Goal: Information Seeking & Learning: Learn about a topic

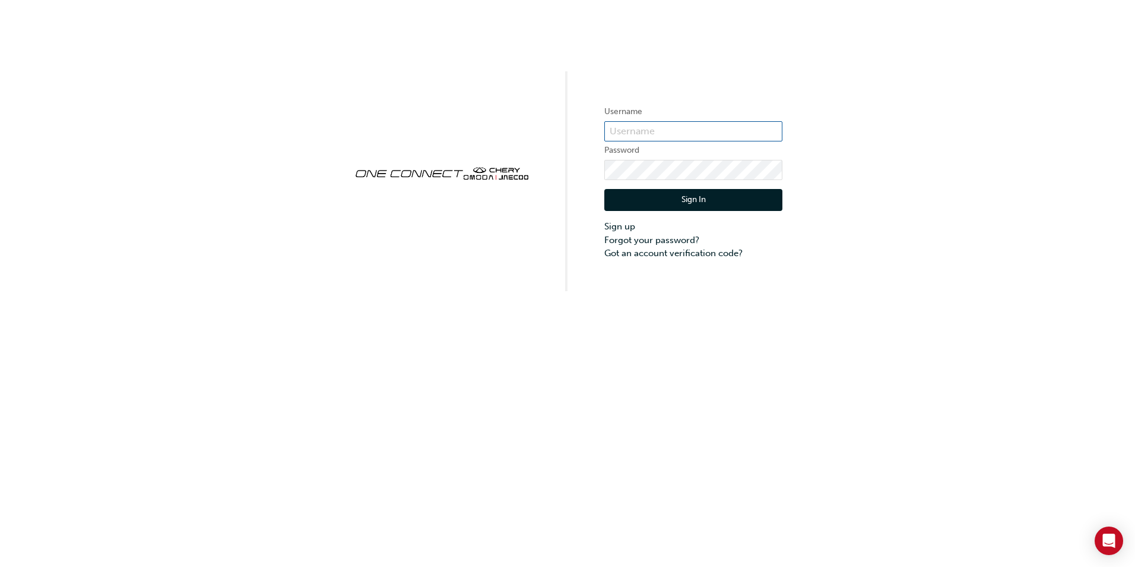
type input "[EMAIL_ADDRESS][DOMAIN_NAME]"
click at [666, 200] on button "Sign In" at bounding box center [694, 200] width 178 height 23
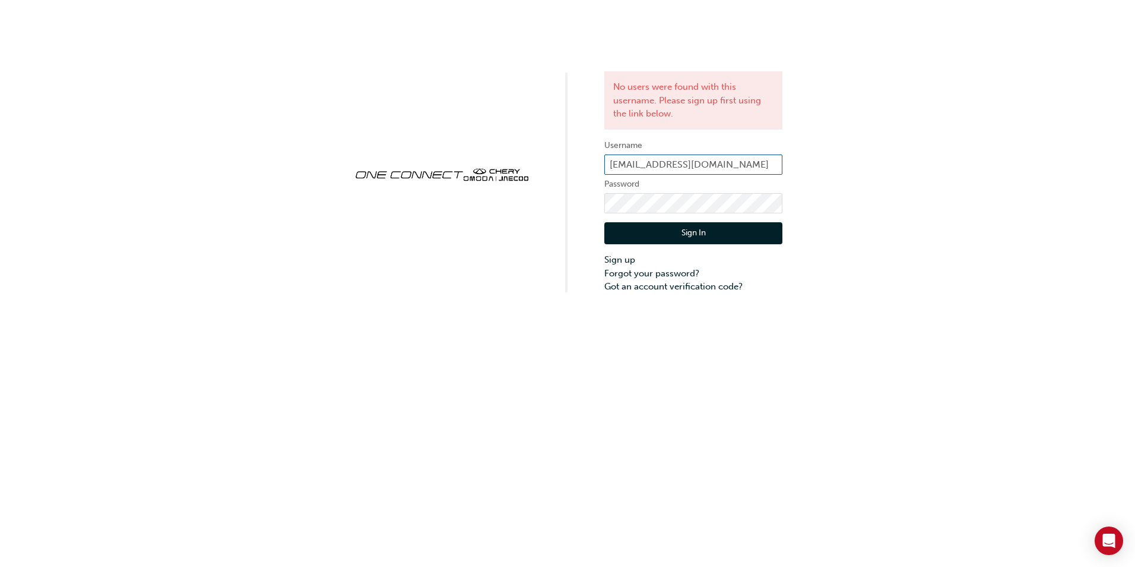
drag, startPoint x: 674, startPoint y: 161, endPoint x: 675, endPoint y: 168, distance: 7.2
click at [674, 161] on input "natewilson@johnhughes.com.au" at bounding box center [694, 164] width 178 height 20
click at [823, 139] on div "No users were found with this username. Please sign up first using the link bel…" at bounding box center [567, 146] width 1135 height 293
click at [631, 258] on link "Sign up" at bounding box center [694, 260] width 178 height 14
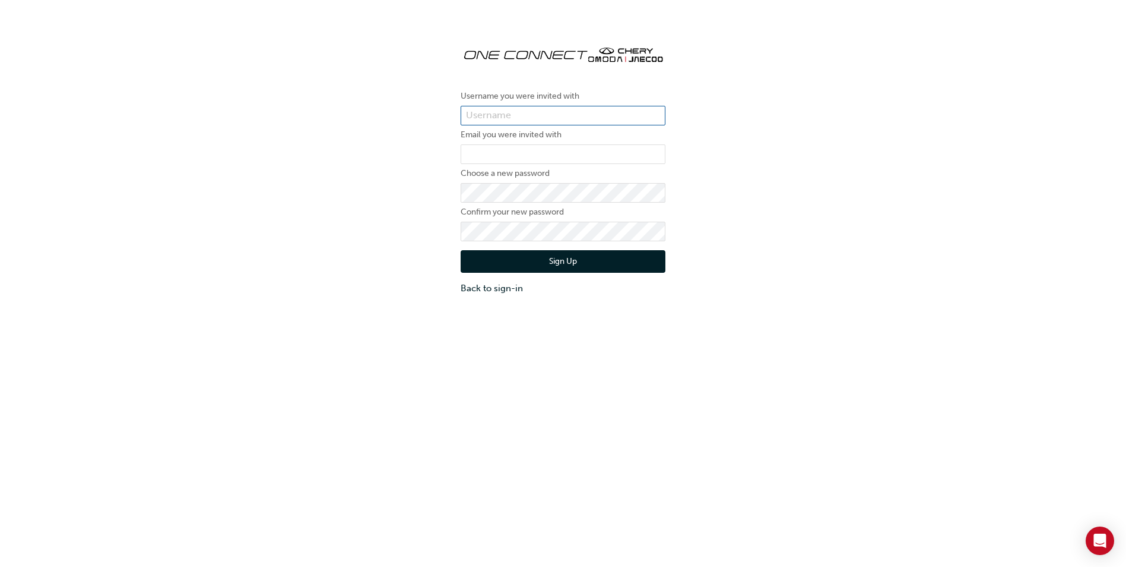
click at [522, 118] on input "text" at bounding box center [563, 116] width 205 height 20
type input "natewilson@johnhughes.com.au"
click at [734, 195] on div "Username you were invited with natewilson@johnhughes.com.au Email you were invi…" at bounding box center [563, 165] width 1126 height 277
click at [778, 202] on div "Username you were invited with natewilson@johnhughes.com.au Email you were invi…" at bounding box center [563, 165] width 1126 height 277
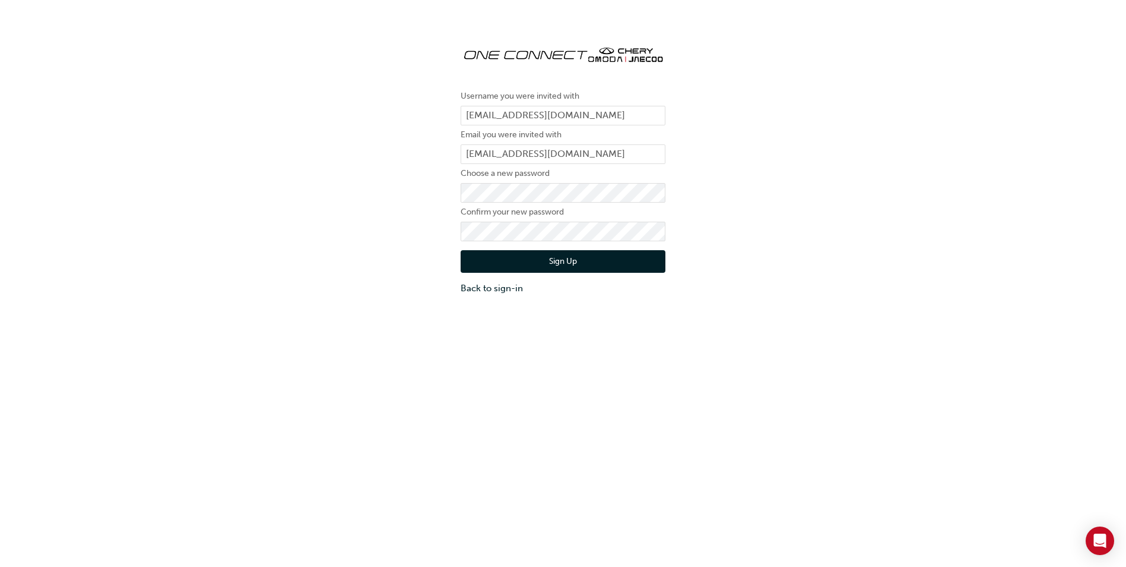
click at [738, 181] on div "Username you were invited with natewilson@johnhughes.com.au Email you were invi…" at bounding box center [563, 165] width 1126 height 277
click at [341, 249] on div "Username you were invited with natewilson@johnhughes.com.au Email you were invi…" at bounding box center [563, 165] width 1126 height 277
click at [550, 259] on button "Sign Up" at bounding box center [563, 261] width 205 height 23
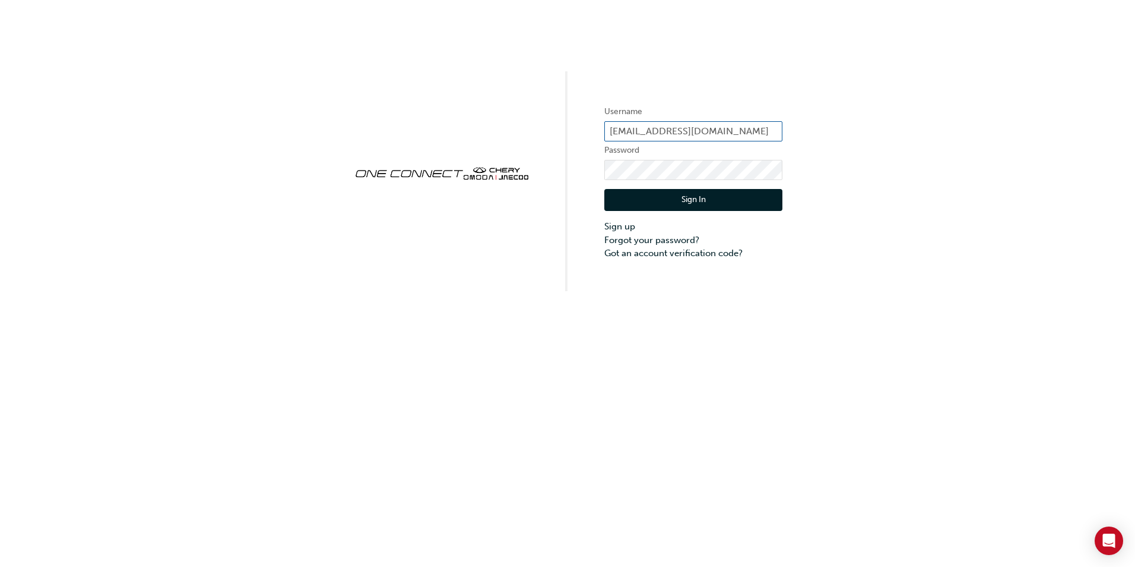
drag, startPoint x: 741, startPoint y: 134, endPoint x: 411, endPoint y: 164, distance: 331.5
click at [409, 164] on div "Username natewilson@johnhughes.com.au Password Sign In Sign up Forgot your pass…" at bounding box center [567, 145] width 1135 height 291
type input "u"
type input "o"
type input "ONE00360"
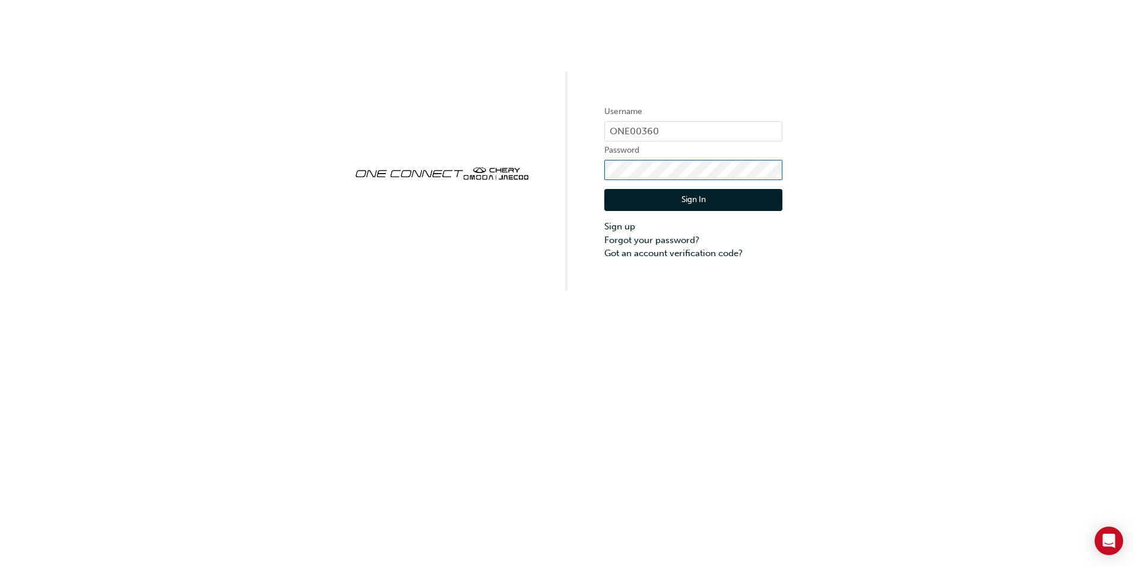
click at [540, 164] on div "Username ONE00360 Password Sign In Sign up Forgot your password? Got an account…" at bounding box center [567, 145] width 1135 height 291
click at [660, 311] on div "Username ONE00360 Password Sign In Sign up Forgot your password? Got an account…" at bounding box center [567, 283] width 1135 height 567
click at [609, 319] on div "Username ONE00360 Password Sign In Sign up Forgot your password? Got an account…" at bounding box center [567, 283] width 1135 height 567
click at [641, 239] on link "Forgot your password?" at bounding box center [694, 240] width 178 height 14
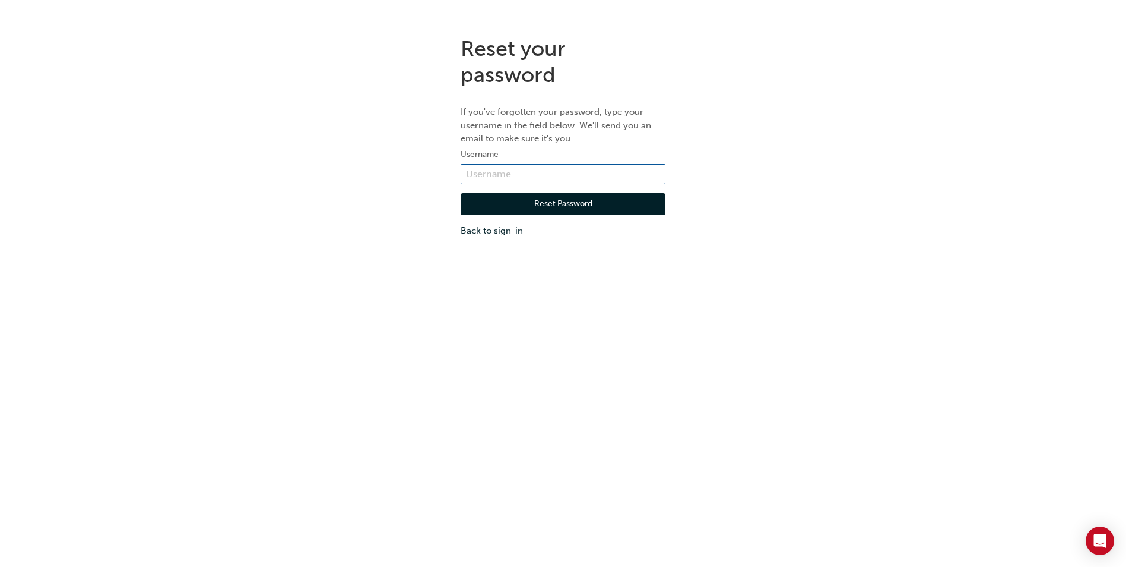
click at [545, 172] on input "text" at bounding box center [563, 174] width 205 height 20
type input "ONE00360"
click at [504, 201] on button "Reset Password" at bounding box center [563, 204] width 205 height 23
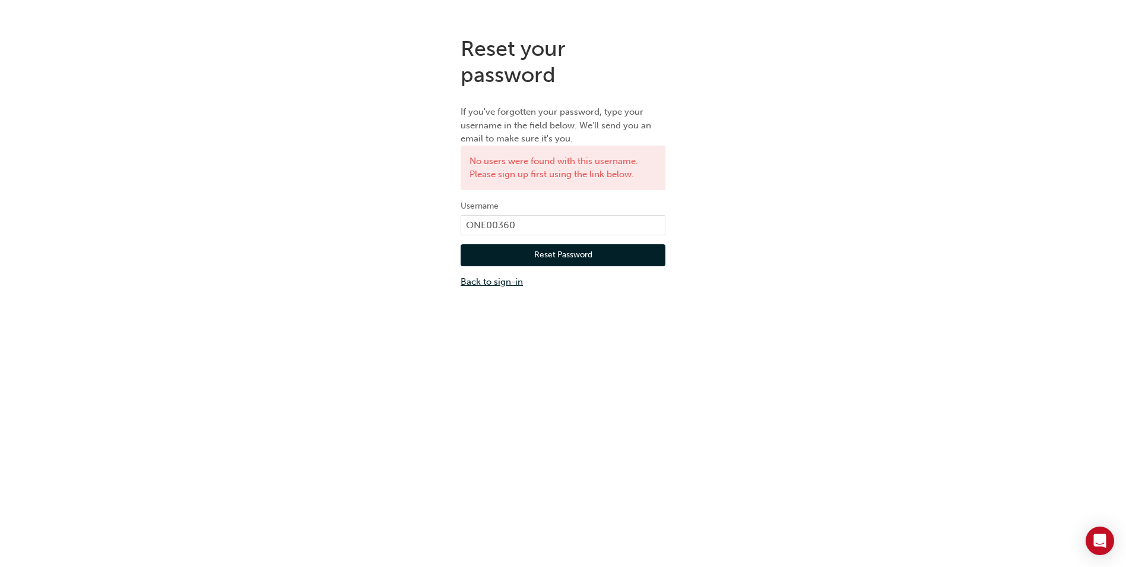
click at [496, 286] on link "Back to sign-in" at bounding box center [563, 282] width 205 height 14
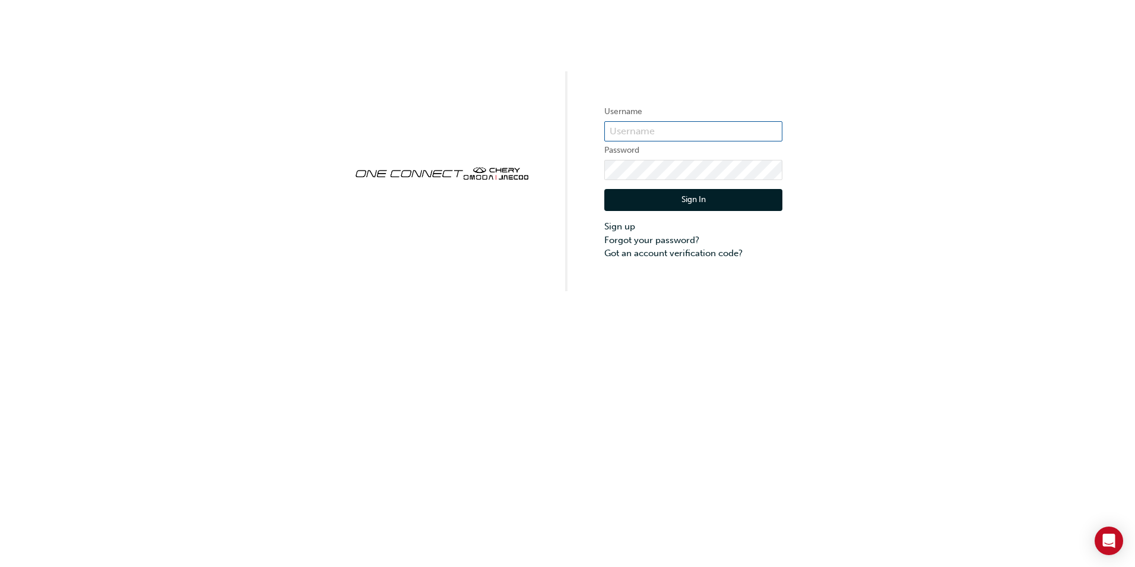
type input "natewilson@johnhughes.com.au"
click at [684, 135] on input "natewilson@johnhughes.com.au" at bounding box center [694, 131] width 178 height 20
click at [765, 127] on input "natewilson@johnhughes.com.au" at bounding box center [694, 131] width 178 height 20
drag, startPoint x: 764, startPoint y: 127, endPoint x: 571, endPoint y: 131, distance: 192.4
click at [571, 131] on div "Username natewilson@johnhughes.com.au Password Sign In Sign up Forgot your pass…" at bounding box center [567, 145] width 1135 height 291
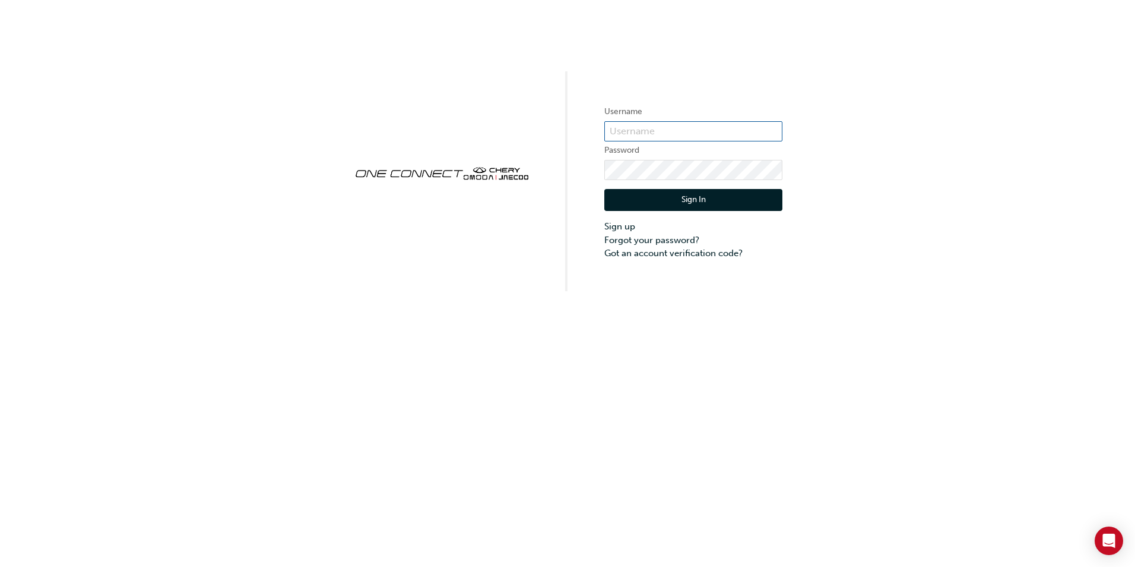
click at [644, 131] on input "text" at bounding box center [694, 131] width 178 height 20
type input "ONE00360"
click at [811, 171] on div "Username ONE00360 Password Sign In Sign up Forgot your password? Got an account…" at bounding box center [567, 145] width 1135 height 291
click at [723, 204] on button "Sign In" at bounding box center [694, 200] width 178 height 23
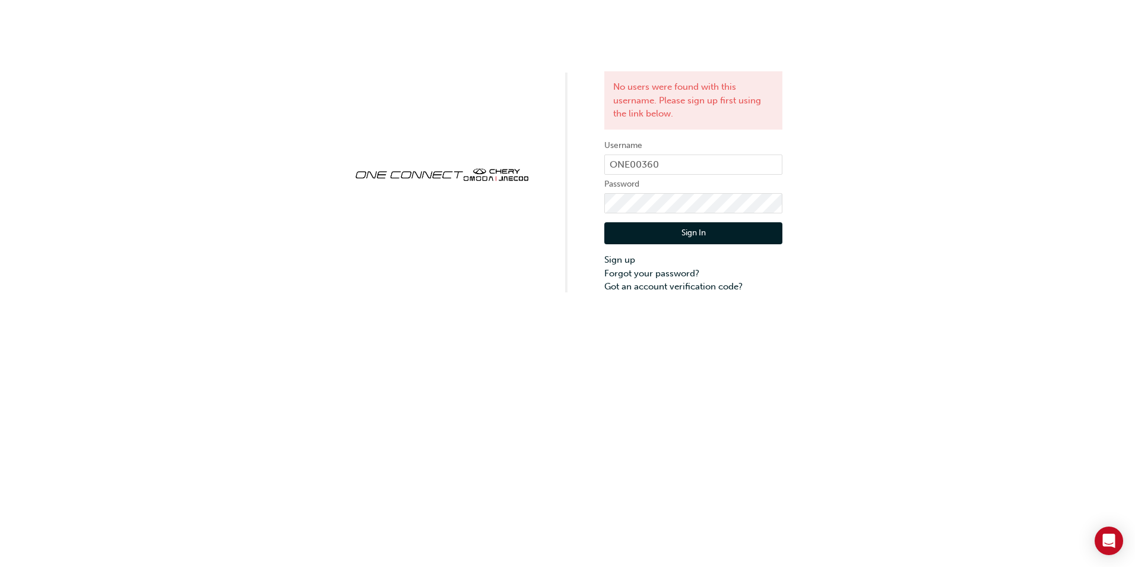
click at [860, 178] on div "No users were found with this username. Please sign up first using the link bel…" at bounding box center [567, 146] width 1135 height 293
click at [614, 258] on link "Sign up" at bounding box center [694, 260] width 178 height 14
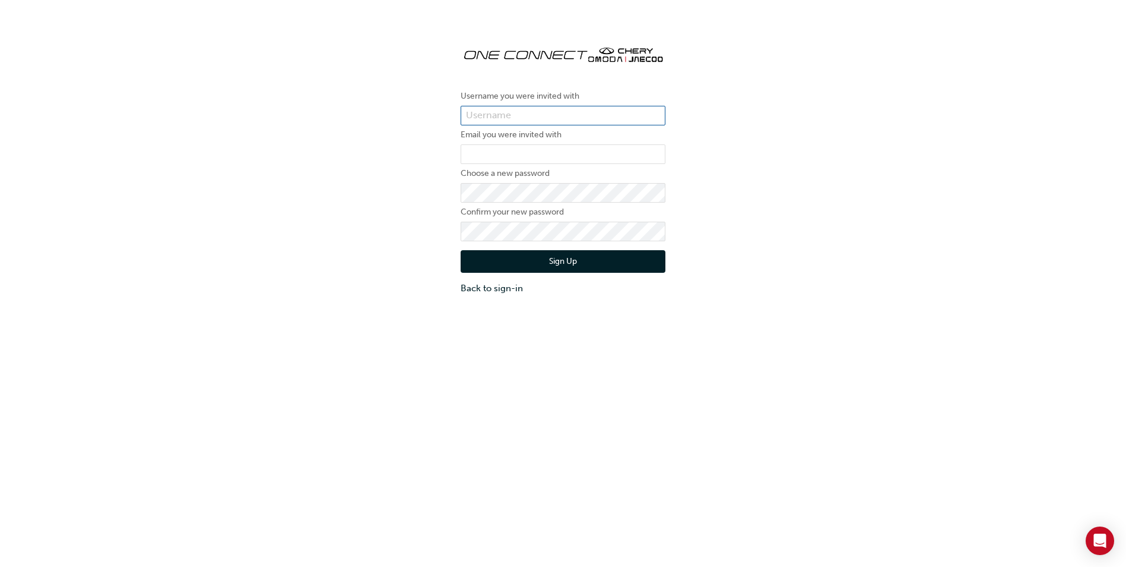
click at [517, 107] on input "text" at bounding box center [563, 116] width 205 height 20
type input "ONE00360"
click at [492, 150] on input "email" at bounding box center [563, 154] width 205 height 20
click at [836, 188] on div "Username you were invited with ONE00360 Email you were invited with Choose a ne…" at bounding box center [563, 165] width 1126 height 277
click at [535, 156] on input "email" at bounding box center [563, 154] width 205 height 20
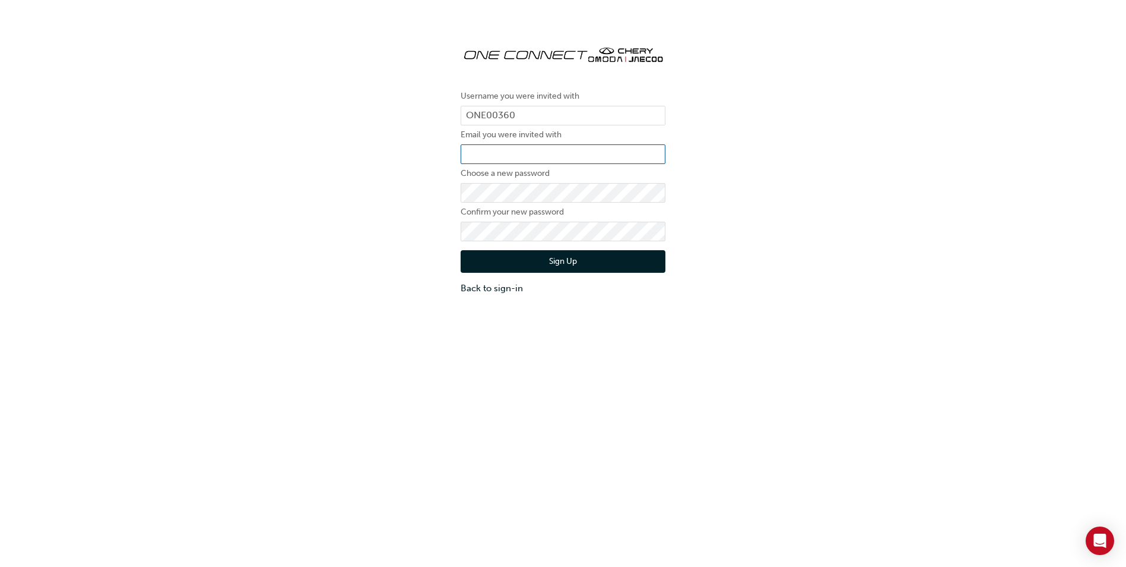
type input "natewilson@johnhughes.com.au"
click at [765, 173] on div "Username you were invited with ONE00360 Email you were invited with natewilson@…" at bounding box center [563, 165] width 1126 height 277
click at [684, 228] on div "Username you were invited with ONE00360 Email you were invited with natewilson@…" at bounding box center [563, 165] width 1126 height 277
click at [574, 215] on label "Confirm your new password" at bounding box center [563, 212] width 205 height 14
click at [480, 255] on button "Sign Up" at bounding box center [563, 261] width 205 height 23
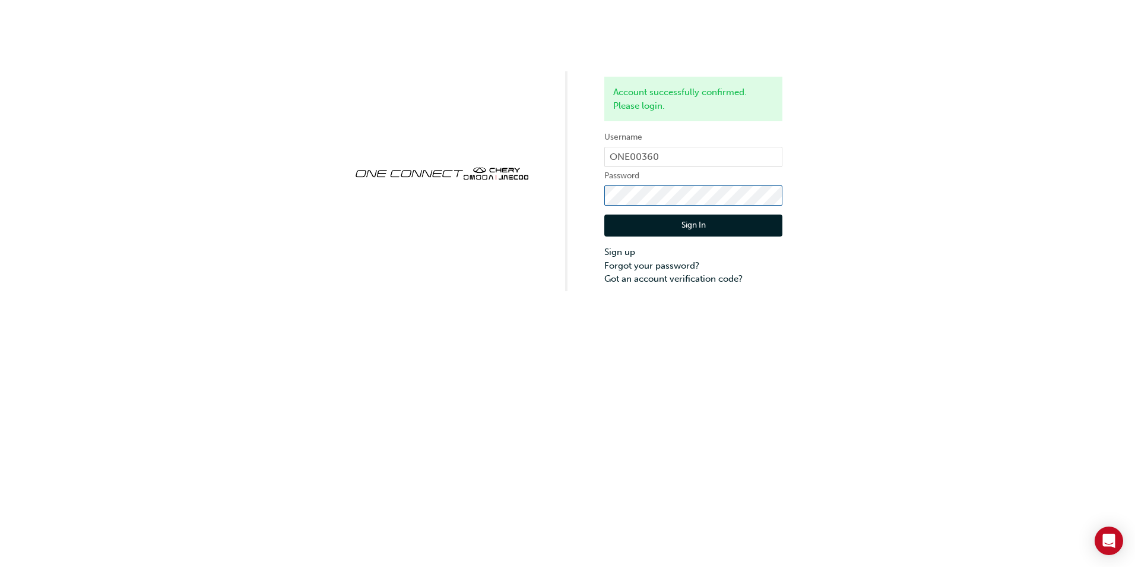
click button "Sign In" at bounding box center [694, 225] width 178 height 23
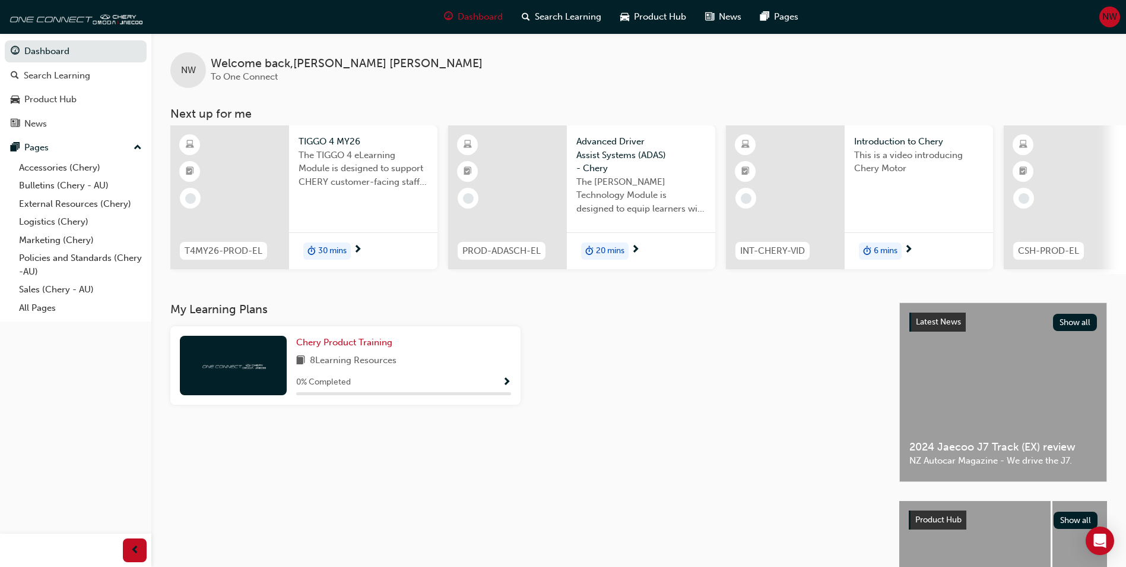
drag, startPoint x: 383, startPoint y: 279, endPoint x: 408, endPoint y: 276, distance: 25.1
click at [408, 274] on div "T4MY26-PROD-EL TIGGO 4 MY26 The TIGGO 4 eLearning Module is designed to support…" at bounding box center [648, 199] width 956 height 148
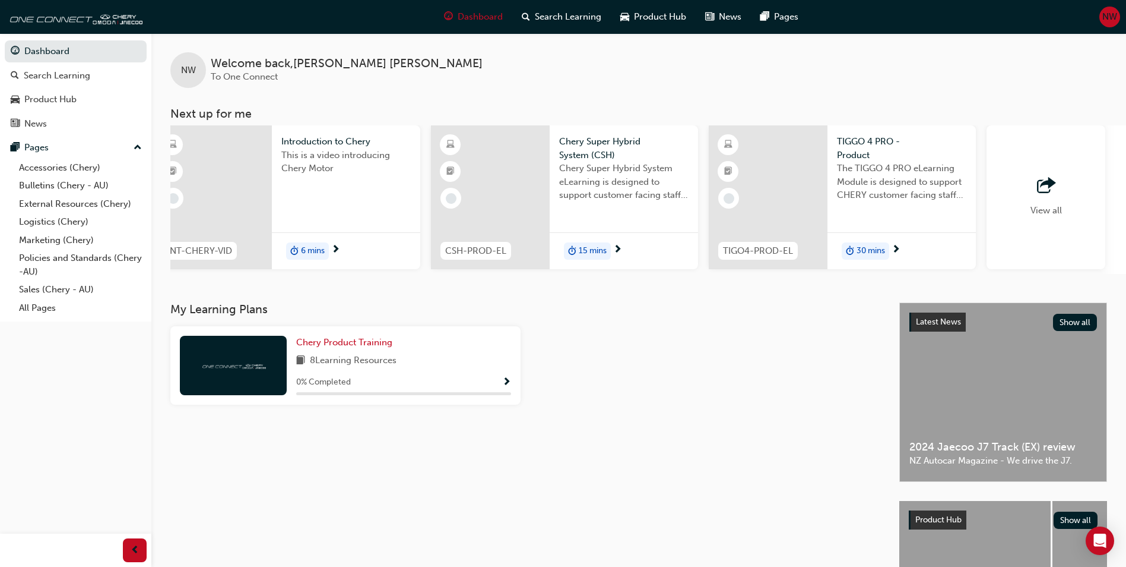
scroll to position [0, 710]
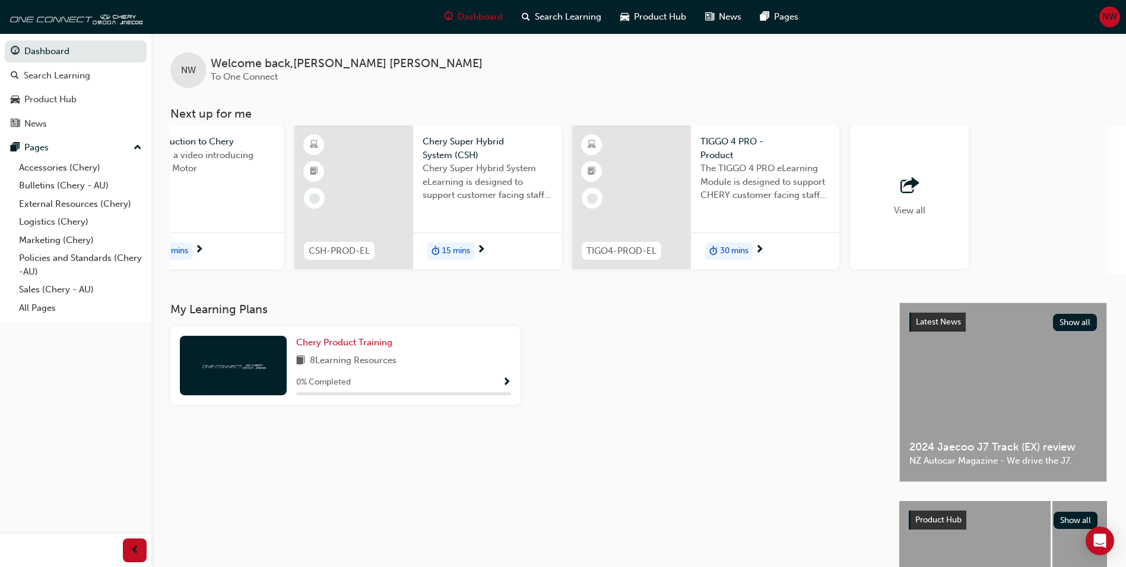
click at [937, 198] on div "View all" at bounding box center [909, 197] width 119 height 144
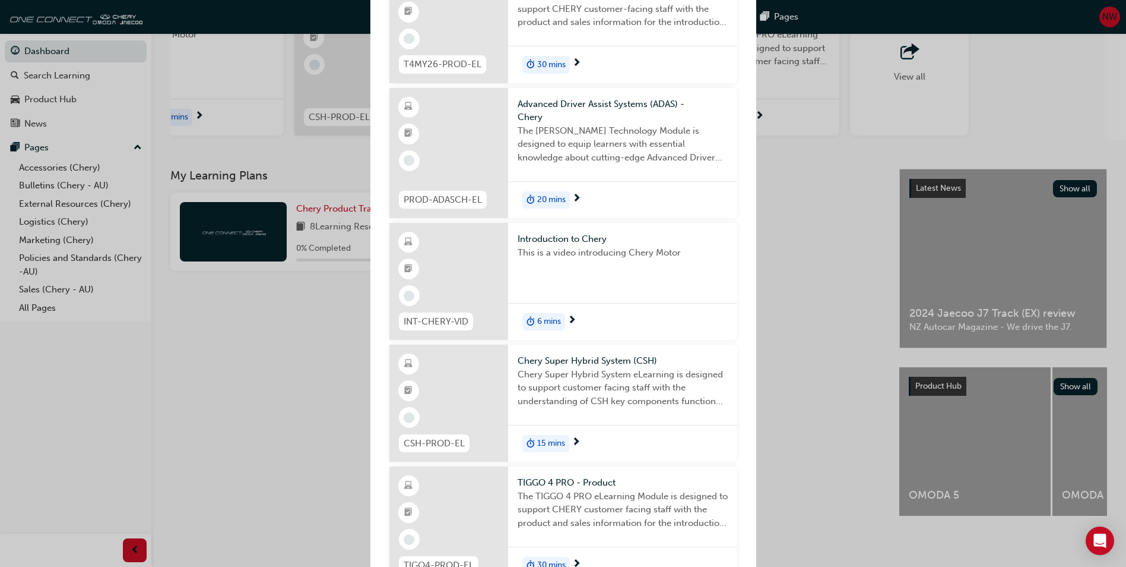
scroll to position [0, 0]
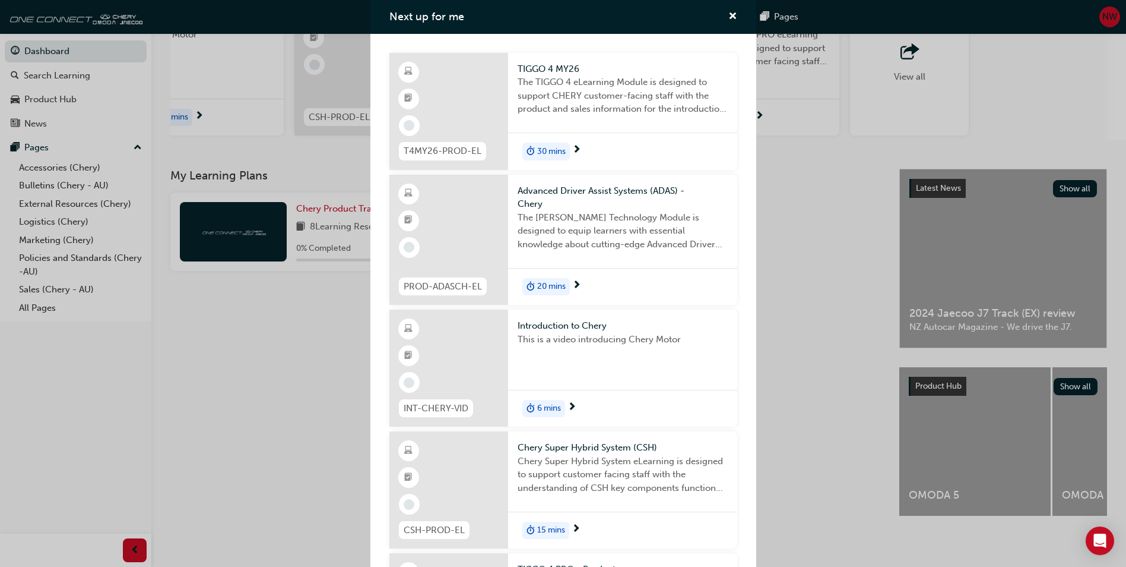
click at [825, 169] on div "Next up for me T4MY26-PROD-EL TIGGO 4 MY26 The TIGGO 4 eLearning Module is desi…" at bounding box center [563, 283] width 1126 height 567
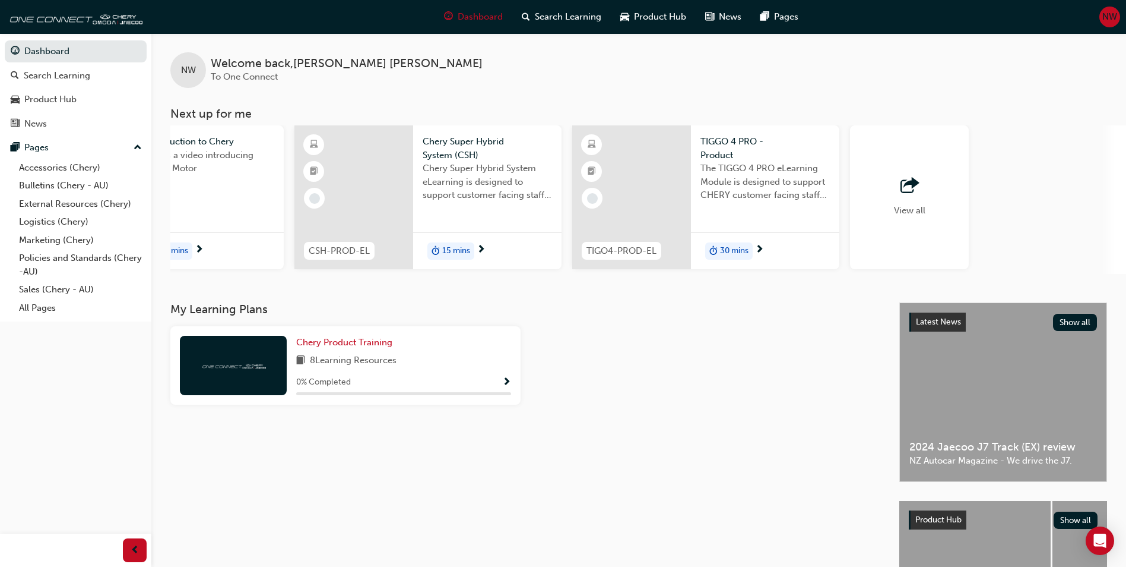
drag, startPoint x: 258, startPoint y: 280, endPoint x: 240, endPoint y: 276, distance: 17.6
click at [240, 276] on div "NW Welcome back , [PERSON_NAME] To One Connect Next up for me T4MY26-PROD-EL TI…" at bounding box center [638, 167] width 975 height 269
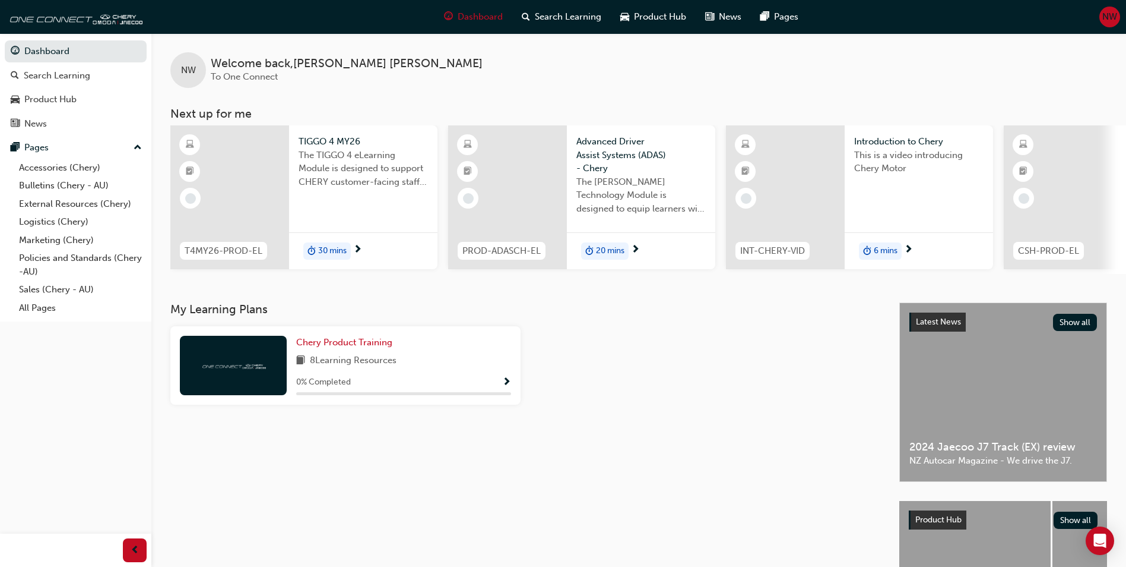
drag, startPoint x: 299, startPoint y: 283, endPoint x: 318, endPoint y: 293, distance: 21.8
click at [316, 293] on div "NW Welcome back , [PERSON_NAME] To One Connect Next up for me T4MY26-PROD-EL TI…" at bounding box center [638, 167] width 975 height 269
click at [368, 195] on div "The TIGGO 4 eLearning Module is designed to support CHERY customer-facing staff…" at bounding box center [363, 172] width 129 height 48
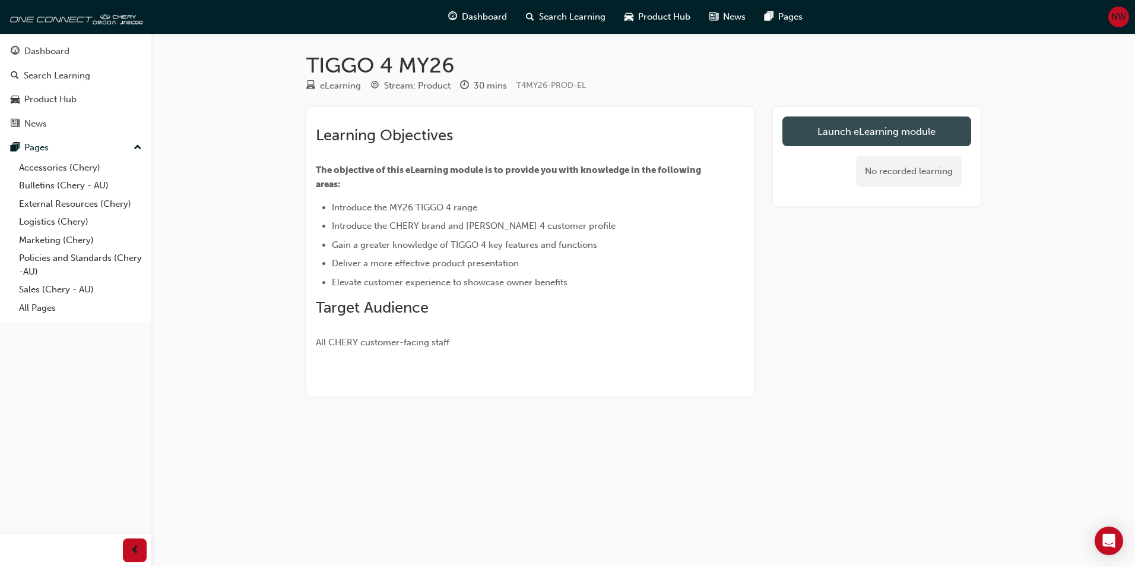
click at [864, 126] on link "Launch eLearning module" at bounding box center [877, 131] width 189 height 30
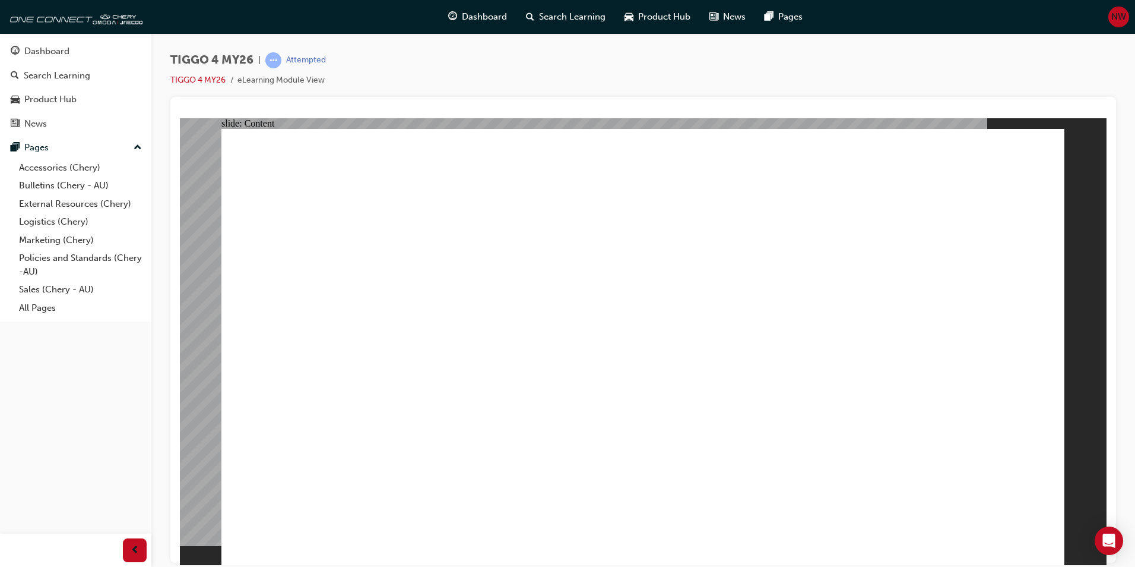
drag, startPoint x: 1040, startPoint y: 536, endPoint x: 1042, endPoint y: 551, distance: 15.5
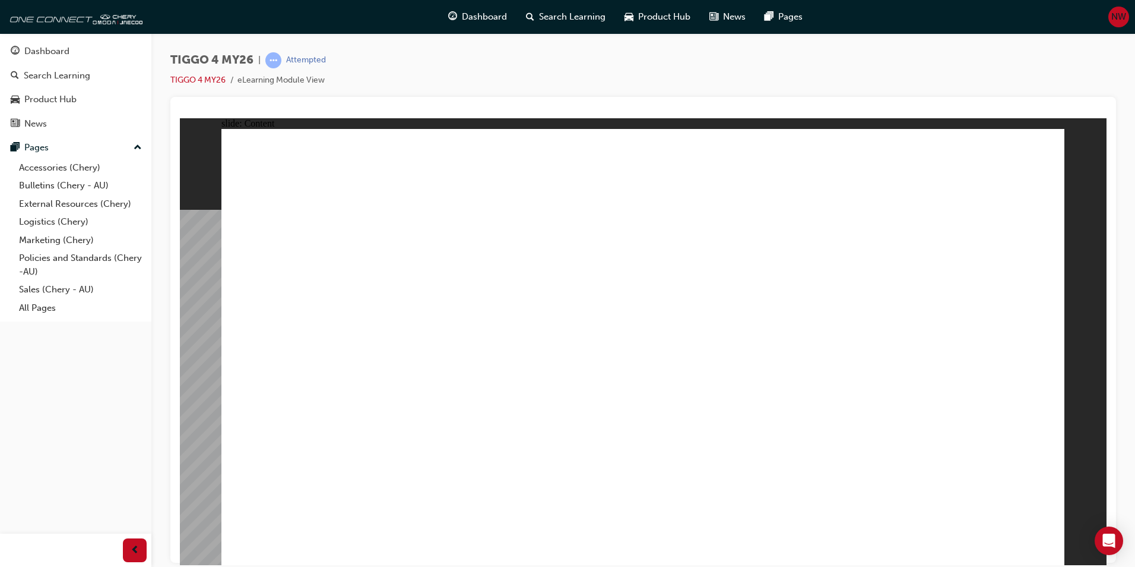
drag, startPoint x: 359, startPoint y: 429, endPoint x: 360, endPoint y: 422, distance: 6.8
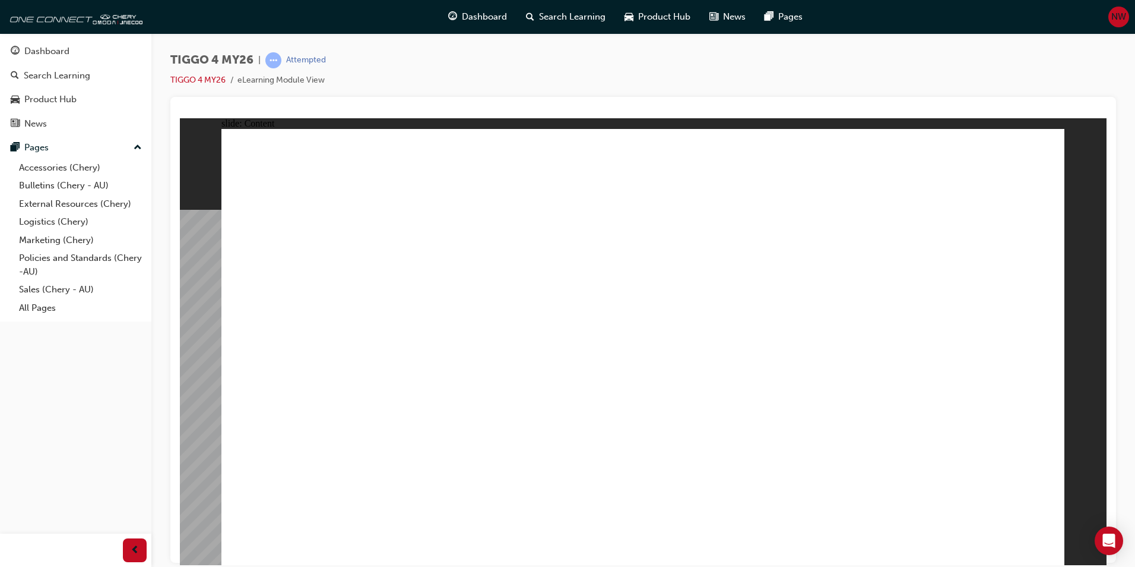
drag, startPoint x: 632, startPoint y: 282, endPoint x: 638, endPoint y: 282, distance: 6.5
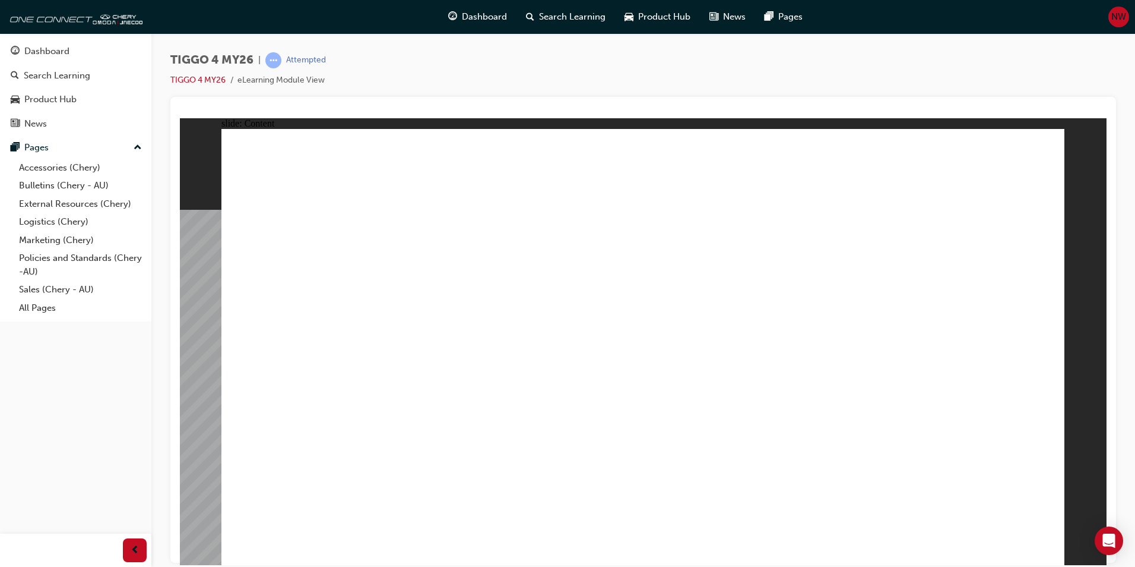
drag, startPoint x: 488, startPoint y: 387, endPoint x: 518, endPoint y: 387, distance: 29.7
drag, startPoint x: 518, startPoint y: 388, endPoint x: 580, endPoint y: 390, distance: 61.2
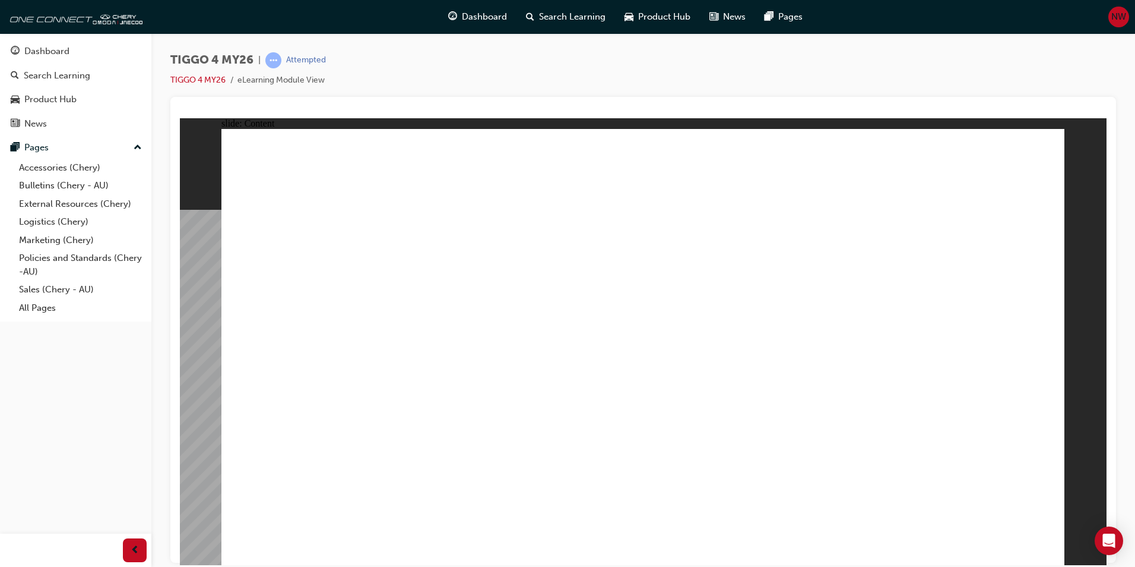
drag, startPoint x: 431, startPoint y: 327, endPoint x: 403, endPoint y: 338, distance: 29.8
drag, startPoint x: 400, startPoint y: 347, endPoint x: 356, endPoint y: 363, distance: 46.4
drag, startPoint x: 356, startPoint y: 363, endPoint x: 363, endPoint y: 375, distance: 13.6
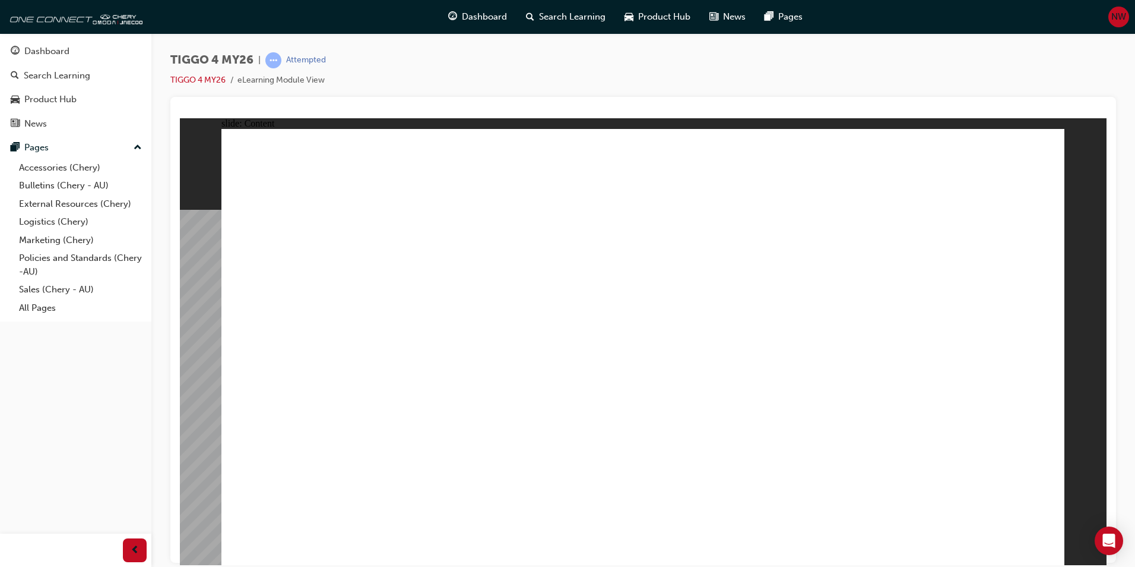
drag, startPoint x: 363, startPoint y: 375, endPoint x: 401, endPoint y: 385, distance: 39.9
drag, startPoint x: 426, startPoint y: 386, endPoint x: 465, endPoint y: 330, distance: 67.9
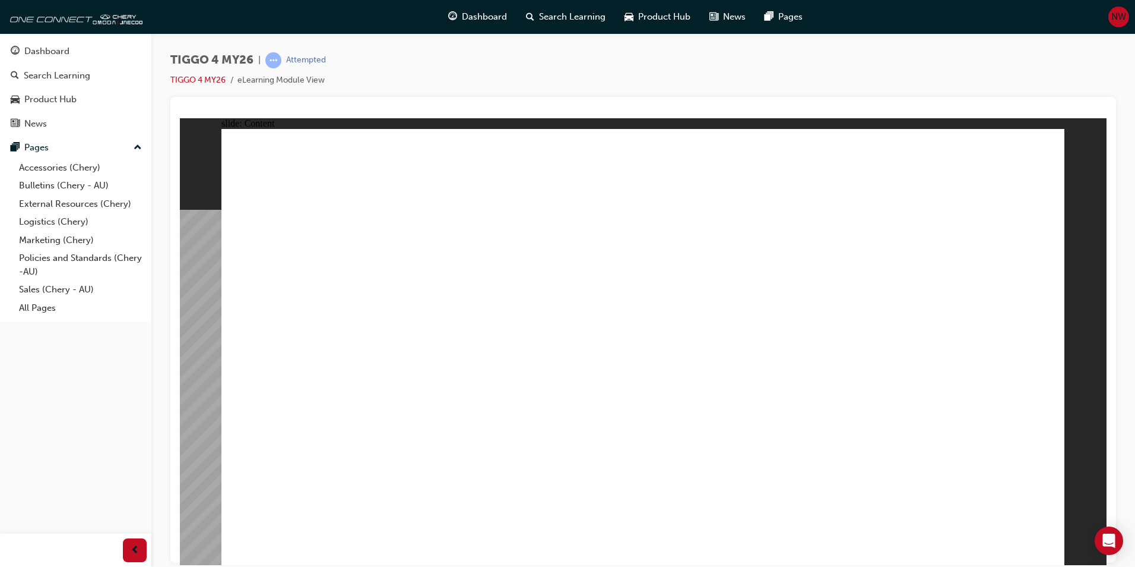
drag, startPoint x: 552, startPoint y: 261, endPoint x: 534, endPoint y: 272, distance: 20.6
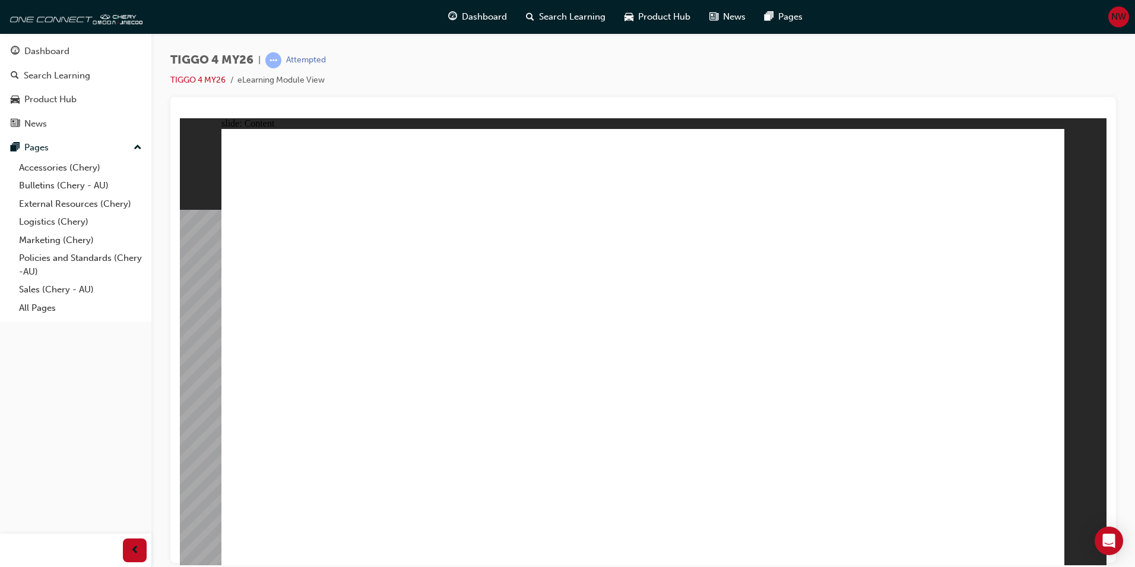
drag, startPoint x: 738, startPoint y: 314, endPoint x: 739, endPoint y: 324, distance: 10.2
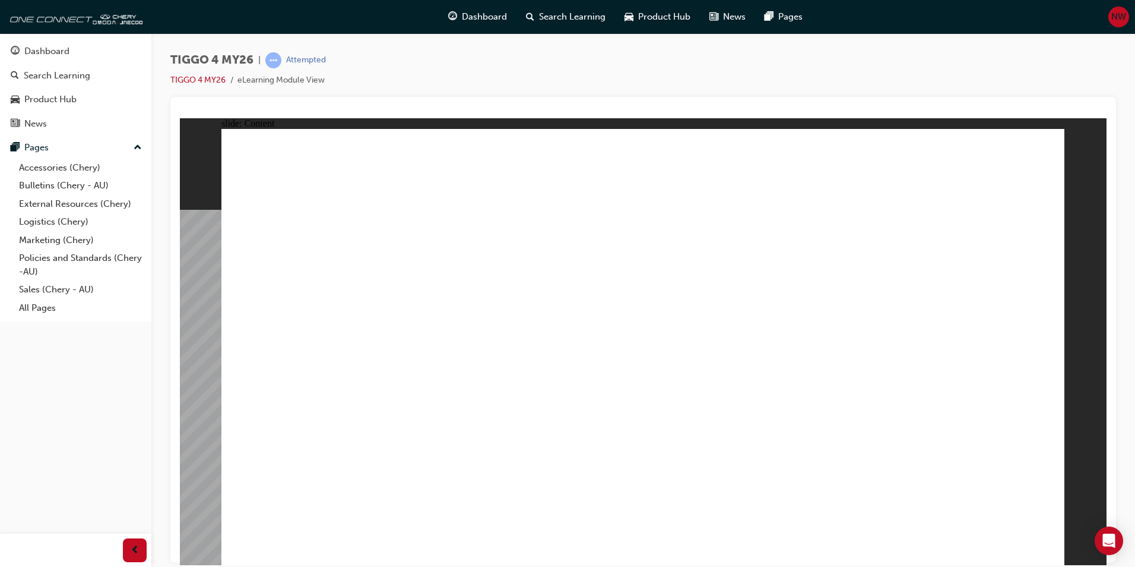
drag, startPoint x: 662, startPoint y: 397, endPoint x: 666, endPoint y: 402, distance: 6.3
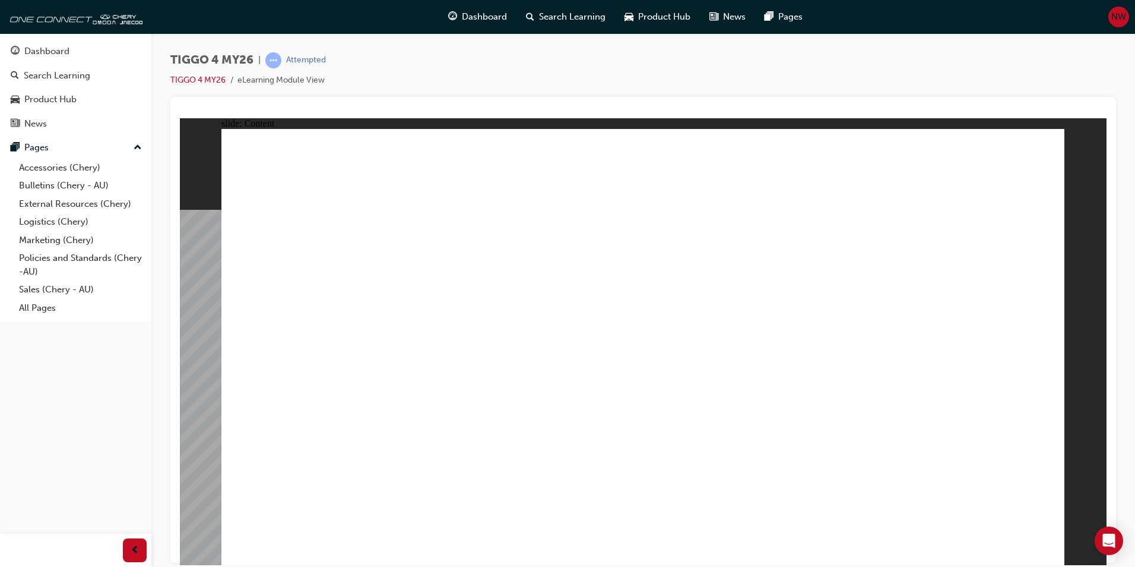
drag, startPoint x: 845, startPoint y: 434, endPoint x: 828, endPoint y: 429, distance: 17.9
drag, startPoint x: 739, startPoint y: 416, endPoint x: 685, endPoint y: 419, distance: 54.1
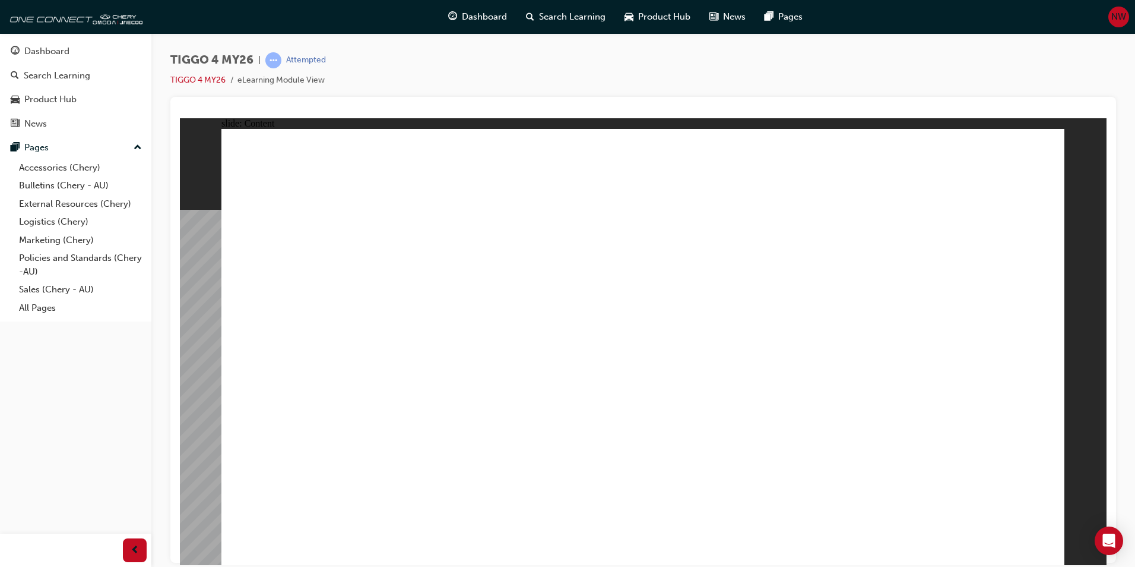
drag, startPoint x: 469, startPoint y: 394, endPoint x: 679, endPoint y: 442, distance: 215.6
drag, startPoint x: 774, startPoint y: 470, endPoint x: 767, endPoint y: 455, distance: 16.5
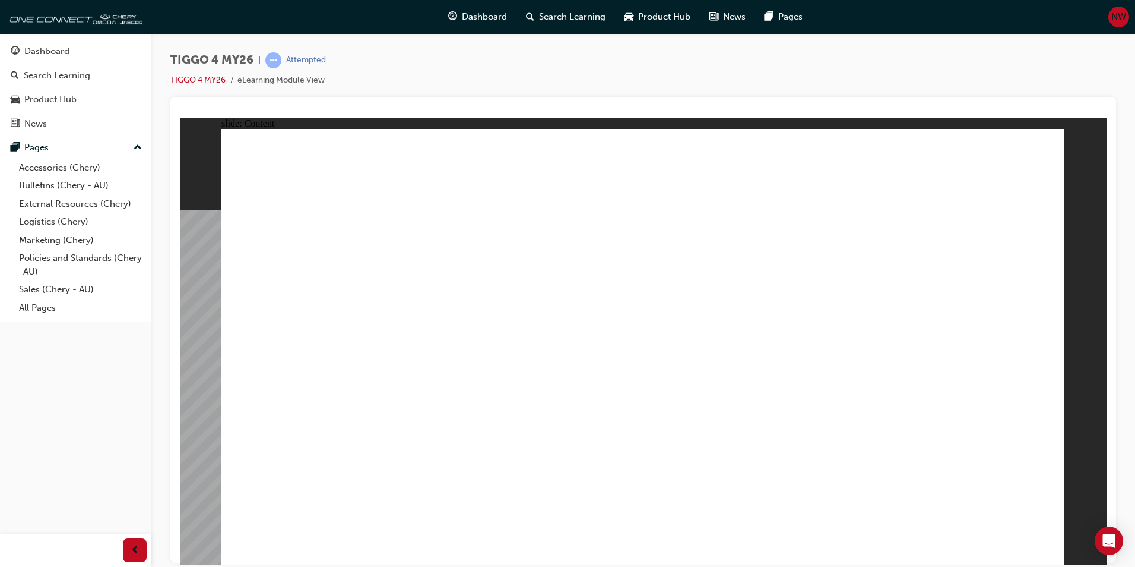
drag, startPoint x: 781, startPoint y: 450, endPoint x: 890, endPoint y: 463, distance: 108.9
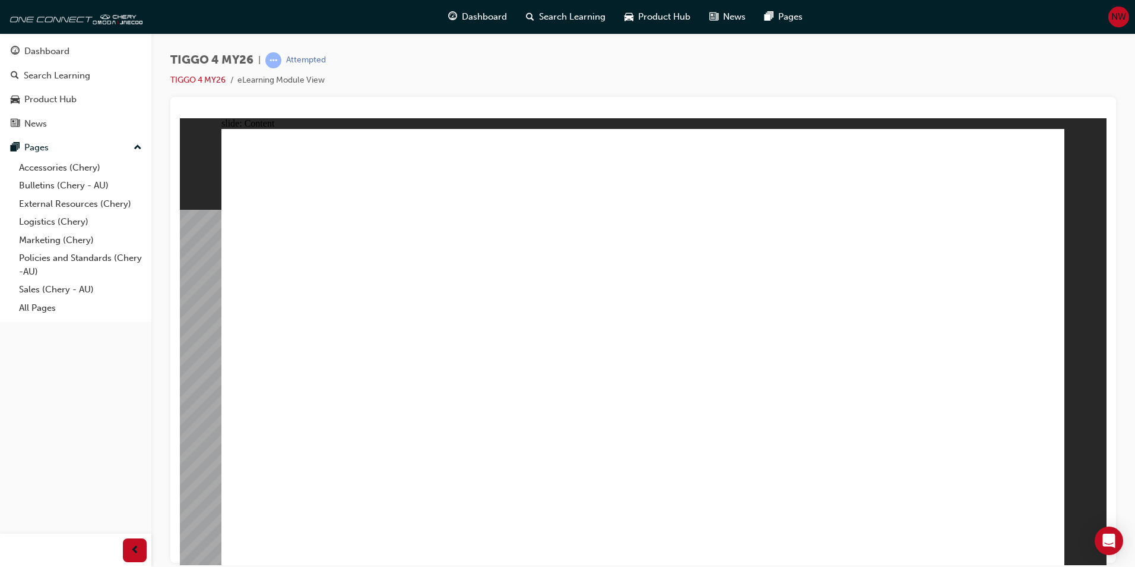
drag, startPoint x: 595, startPoint y: 336, endPoint x: 647, endPoint y: 344, distance: 52.9
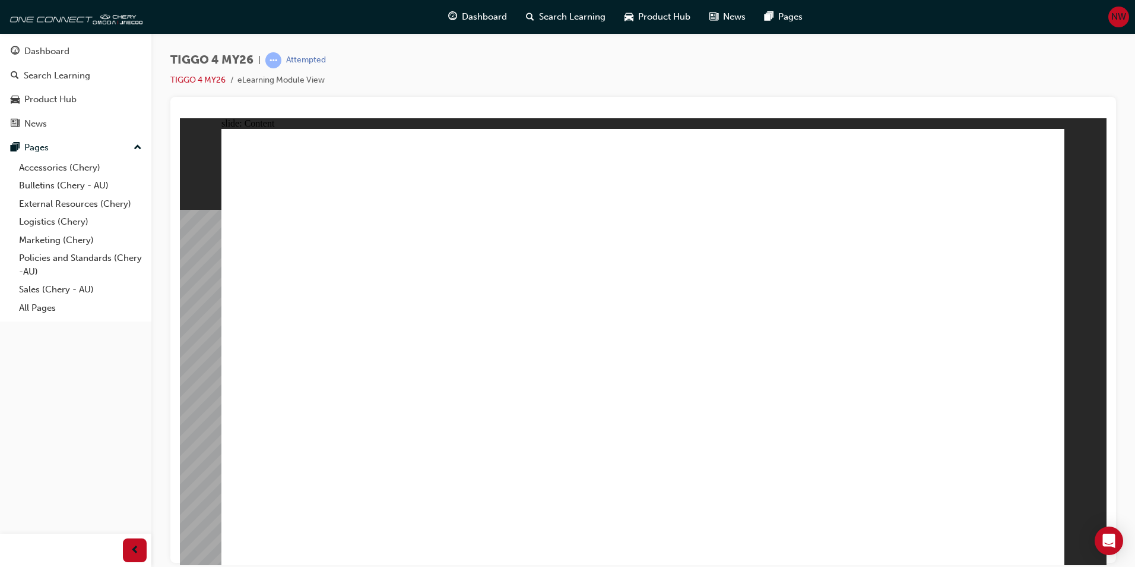
drag, startPoint x: 1042, startPoint y: 542, endPoint x: 727, endPoint y: 435, distance: 332.4
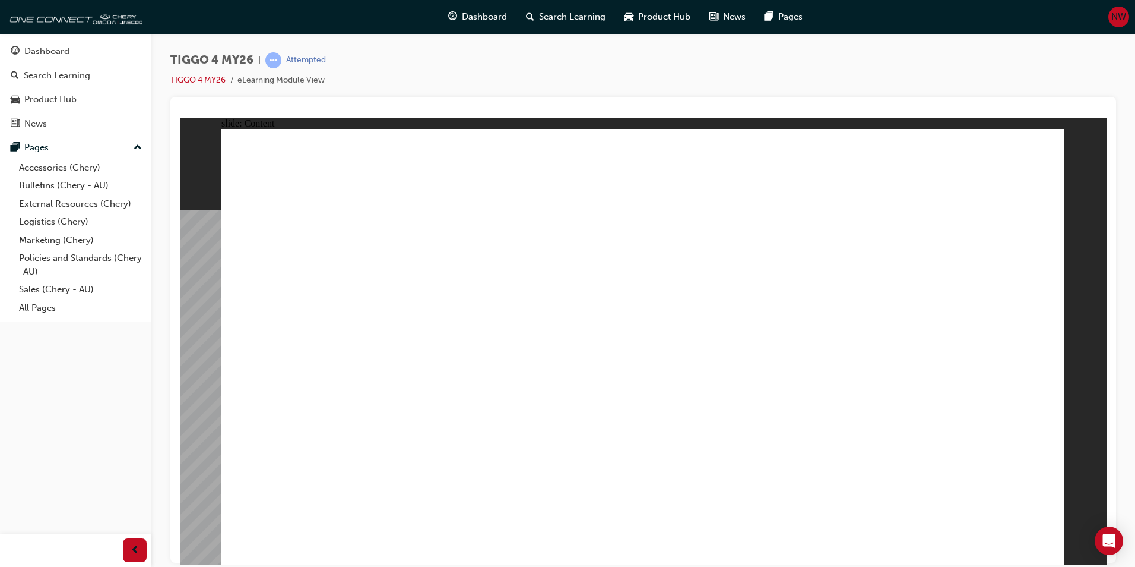
drag, startPoint x: 520, startPoint y: 358, endPoint x: 465, endPoint y: 430, distance: 90.6
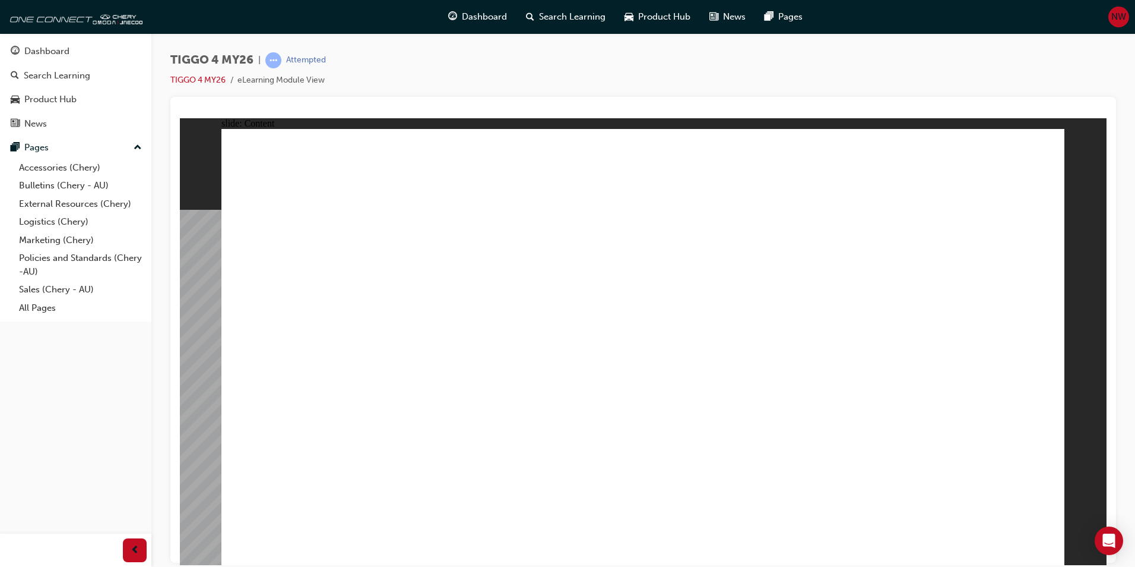
drag, startPoint x: 1031, startPoint y: 540, endPoint x: 1023, endPoint y: 537, distance: 8.6
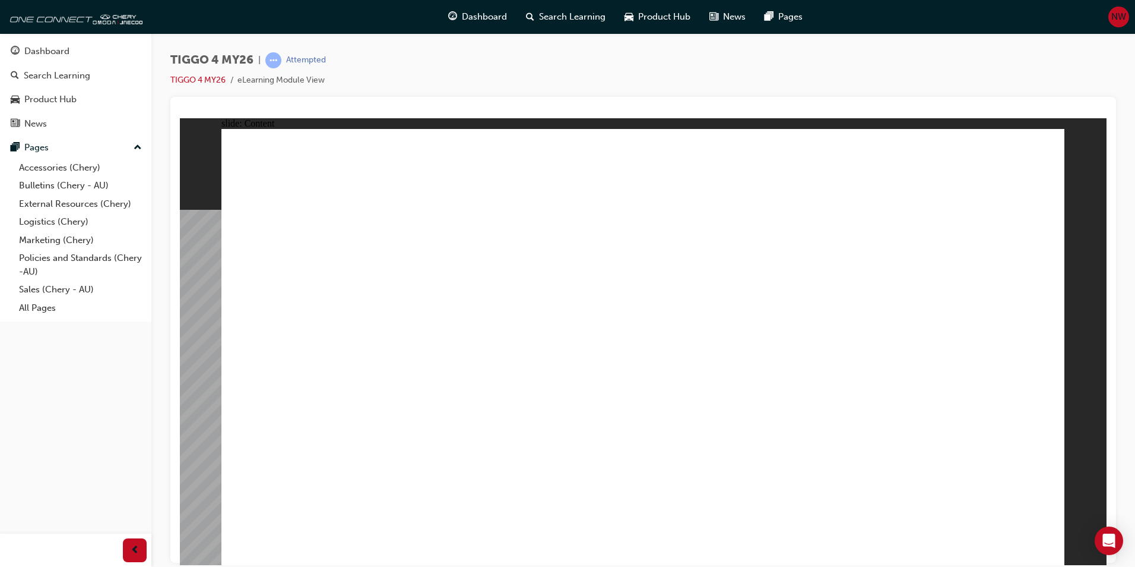
drag, startPoint x: 302, startPoint y: 317, endPoint x: 360, endPoint y: 346, distance: 64.3
drag, startPoint x: 350, startPoint y: 338, endPoint x: 414, endPoint y: 336, distance: 64.2
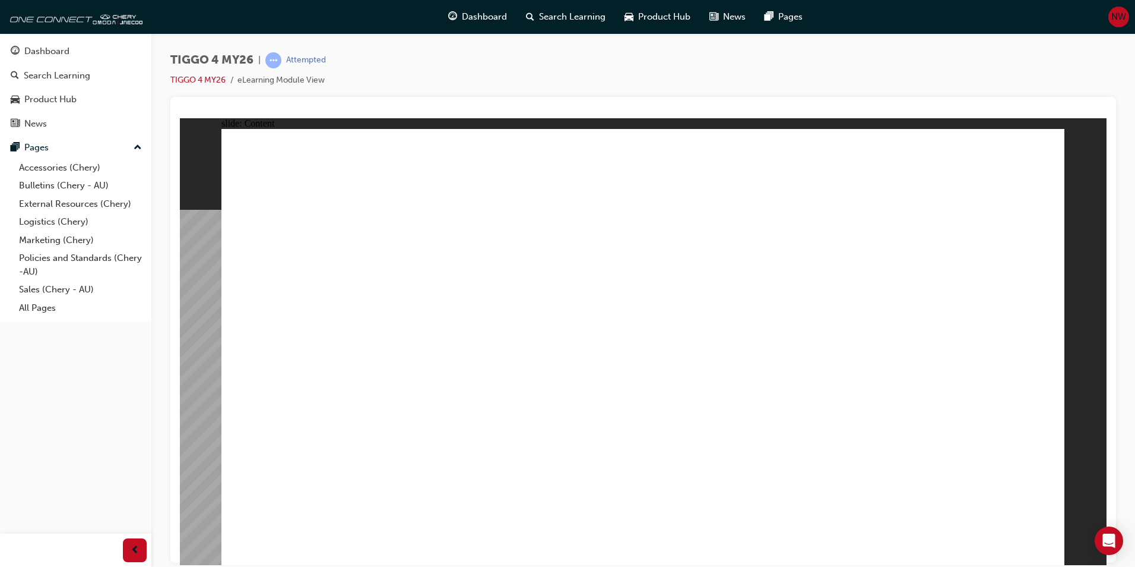
drag, startPoint x: 1036, startPoint y: 542, endPoint x: 1030, endPoint y: 539, distance: 7.2
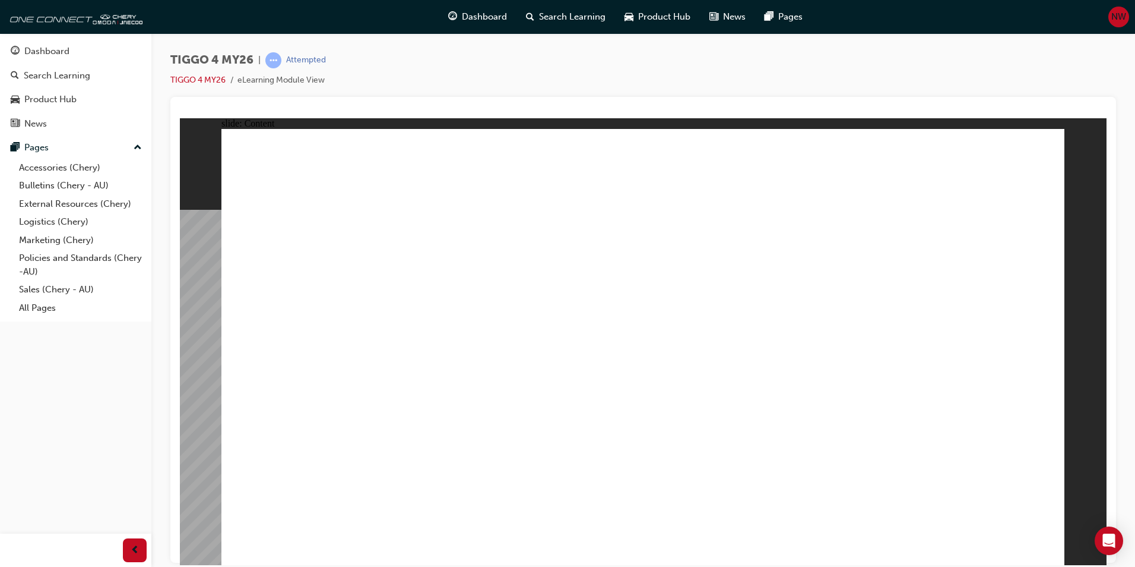
drag, startPoint x: 641, startPoint y: 407, endPoint x: 597, endPoint y: 450, distance: 61.3
drag, startPoint x: 507, startPoint y: 444, endPoint x: 460, endPoint y: 403, distance: 63.1
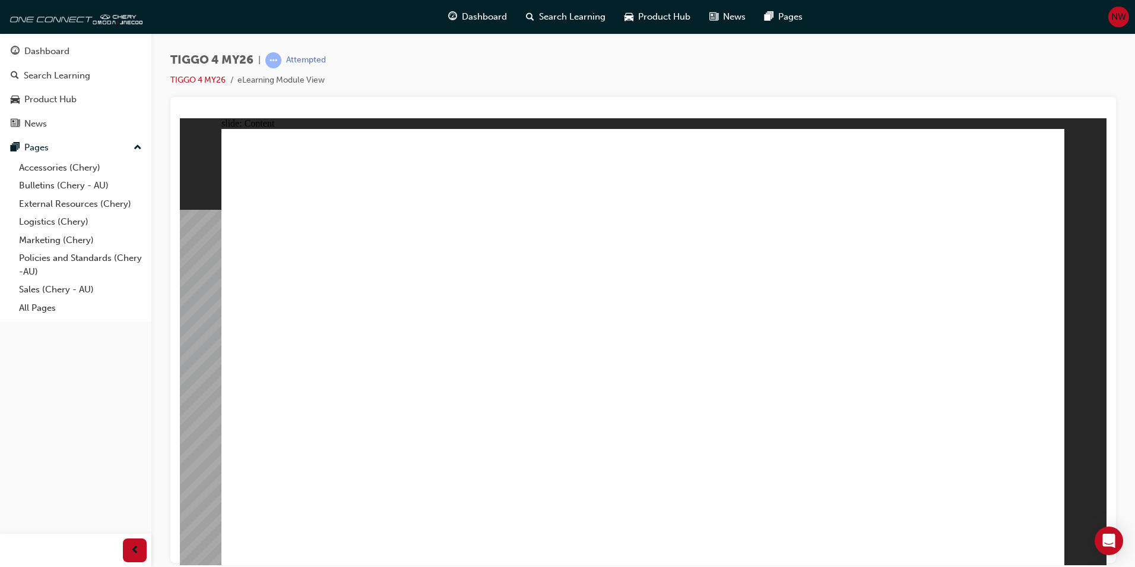
drag, startPoint x: 405, startPoint y: 378, endPoint x: 385, endPoint y: 412, distance: 39.6
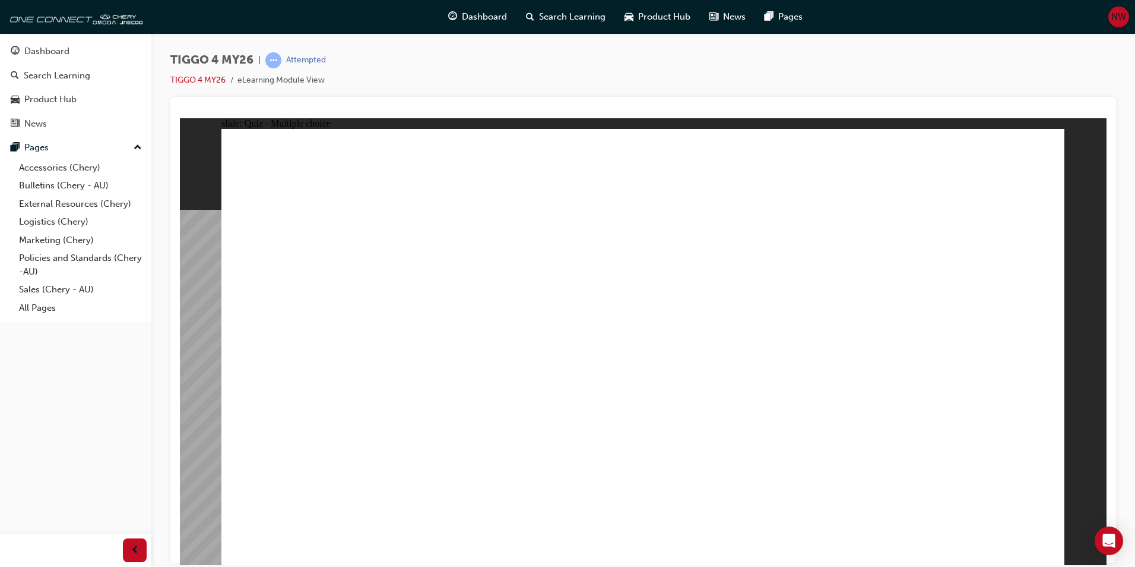
radio input "true"
drag, startPoint x: 624, startPoint y: 267, endPoint x: 798, endPoint y: 428, distance: 237.4
drag, startPoint x: 943, startPoint y: 287, endPoint x: 963, endPoint y: 441, distance: 155.6
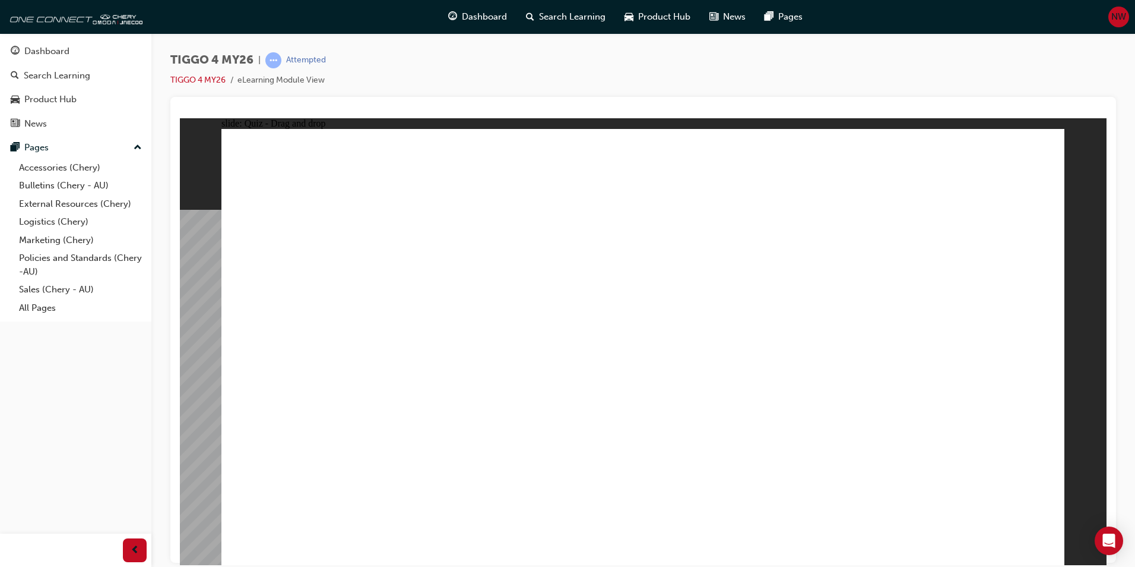
drag, startPoint x: 492, startPoint y: 273, endPoint x: 485, endPoint y: 440, distance: 167.0
drag, startPoint x: 830, startPoint y: 276, endPoint x: 337, endPoint y: 336, distance: 496.0
drag, startPoint x: 331, startPoint y: 268, endPoint x: 664, endPoint y: 422, distance: 367.5
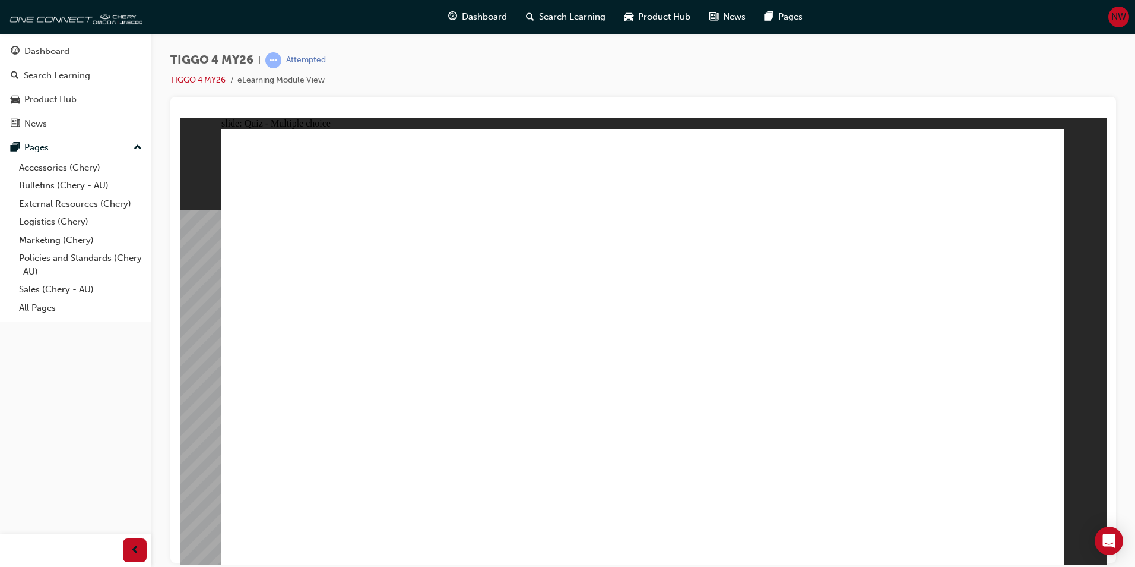
radio input "false"
radio input "true"
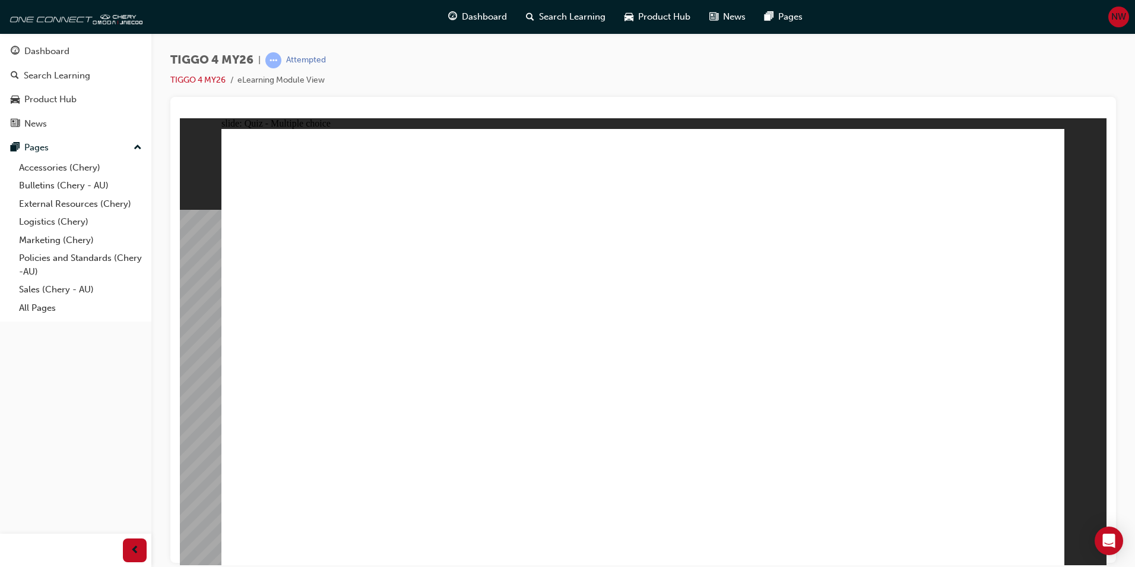
radio input "false"
radio input "true"
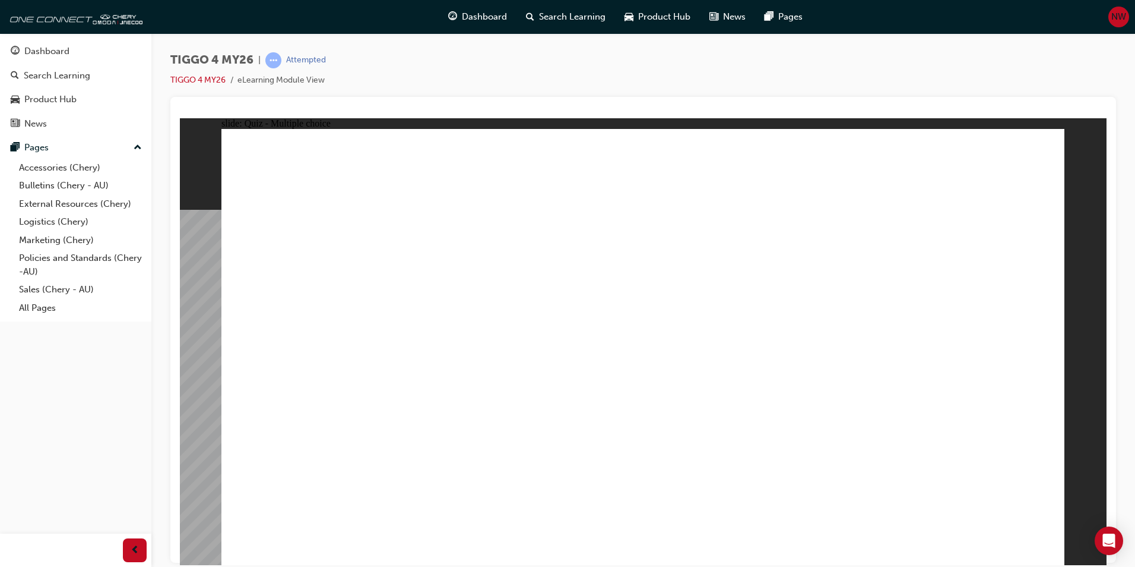
radio input "true"
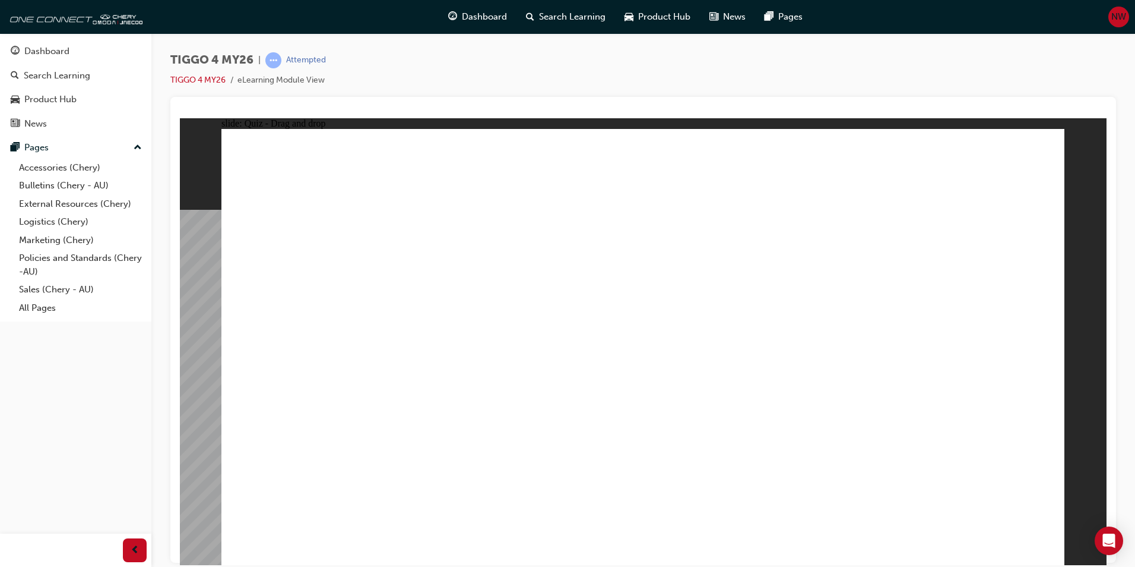
drag, startPoint x: 356, startPoint y: 309, endPoint x: 765, endPoint y: 261, distance: 411.9
drag, startPoint x: 615, startPoint y: 311, endPoint x: 686, endPoint y: 308, distance: 70.7
drag, startPoint x: 540, startPoint y: 350, endPoint x: 935, endPoint y: 260, distance: 405.1
drag, startPoint x: 503, startPoint y: 401, endPoint x: 909, endPoint y: 313, distance: 415.0
drag, startPoint x: 322, startPoint y: 360, endPoint x: 898, endPoint y: 333, distance: 576.6
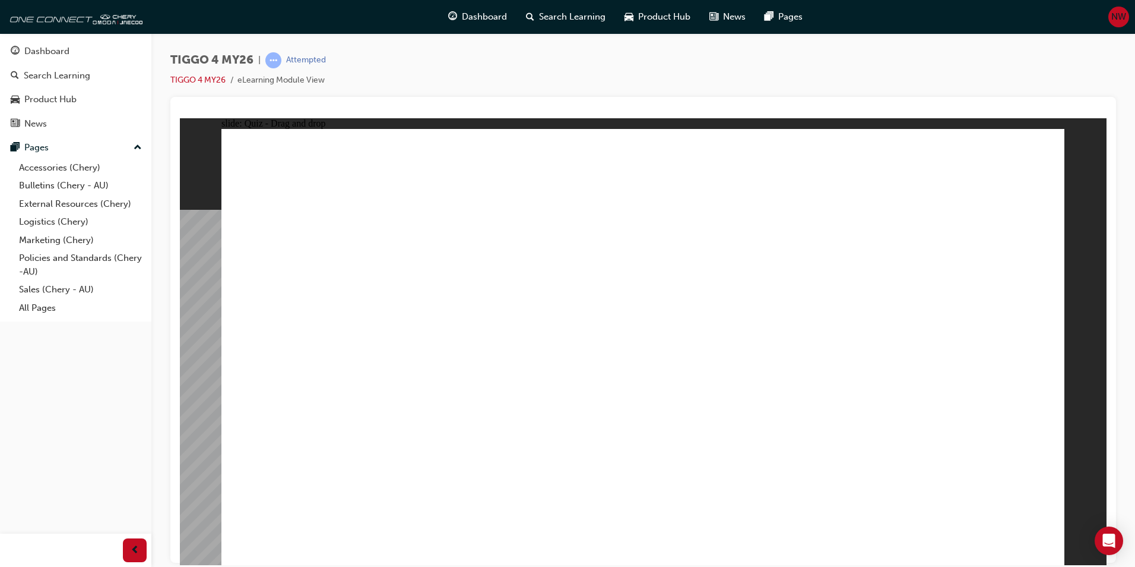
drag, startPoint x: 367, startPoint y: 402, endPoint x: 751, endPoint y: 383, distance: 384.1
drag, startPoint x: 459, startPoint y: 450, endPoint x: 921, endPoint y: 426, distance: 462.6
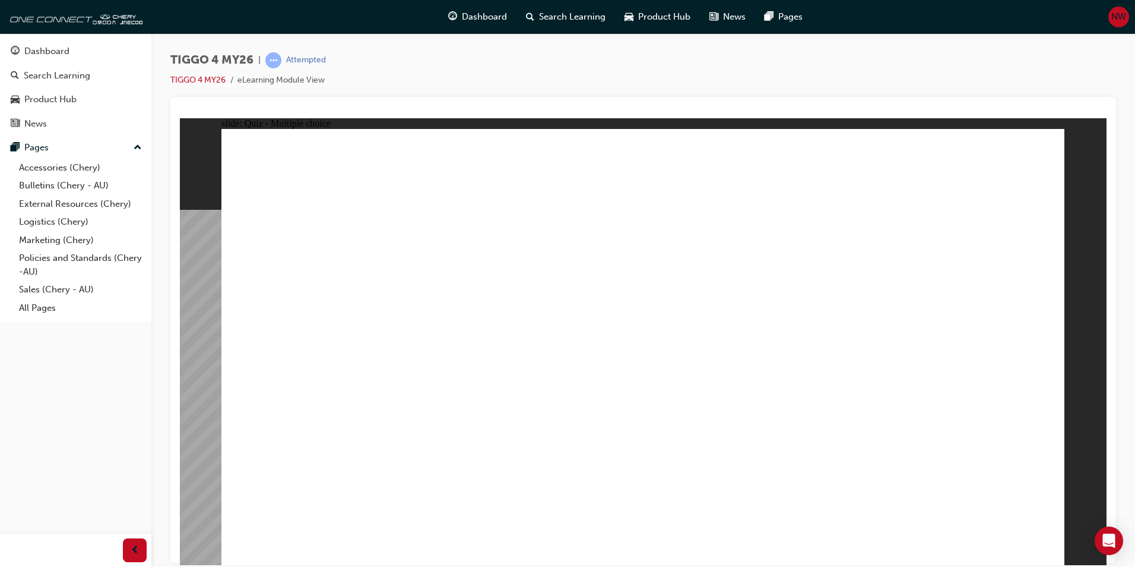
radio input "true"
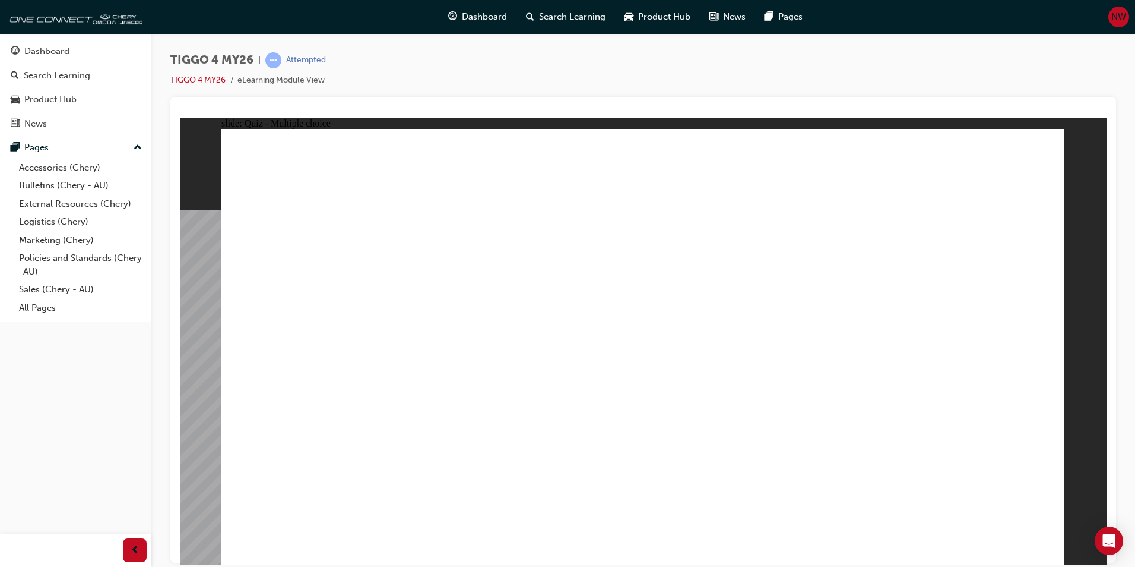
radio input "true"
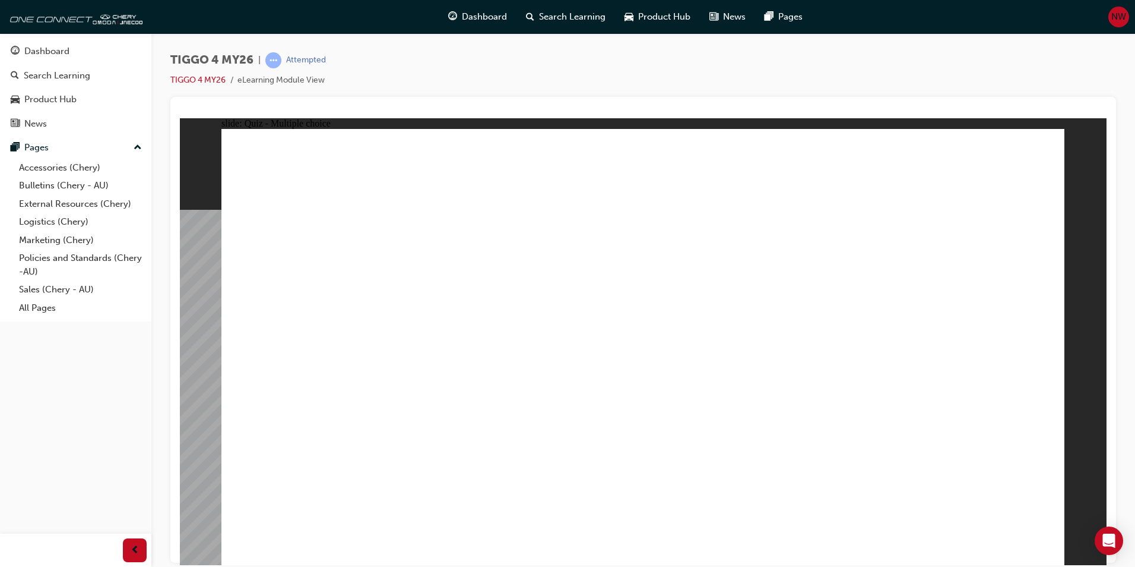
radio input "true"
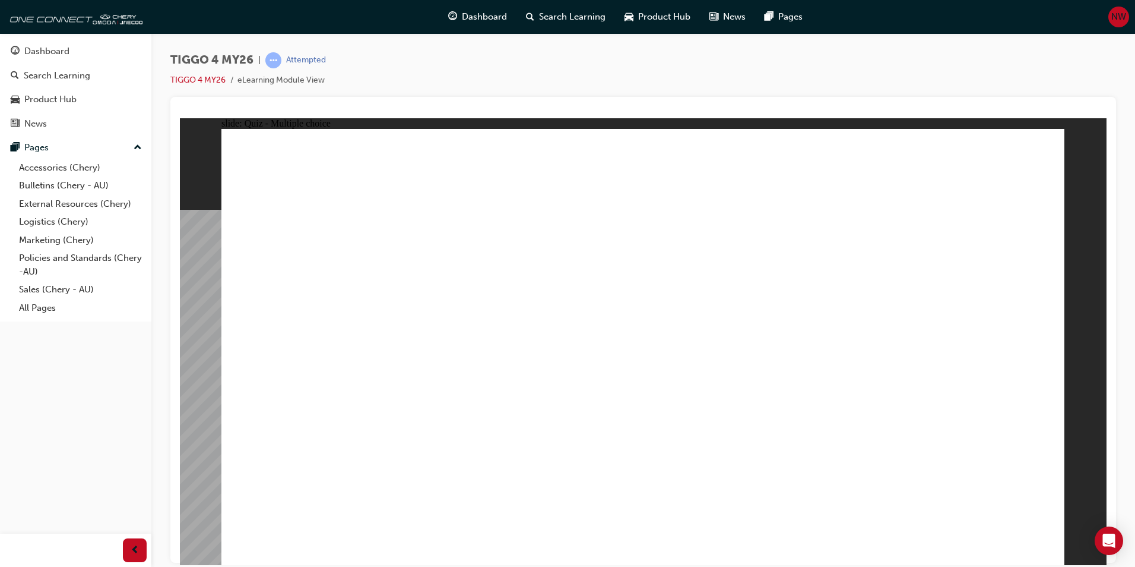
drag, startPoint x: 294, startPoint y: 317, endPoint x: 464, endPoint y: 314, distance: 169.8
drag, startPoint x: 343, startPoint y: 334, endPoint x: 501, endPoint y: 333, distance: 157.4
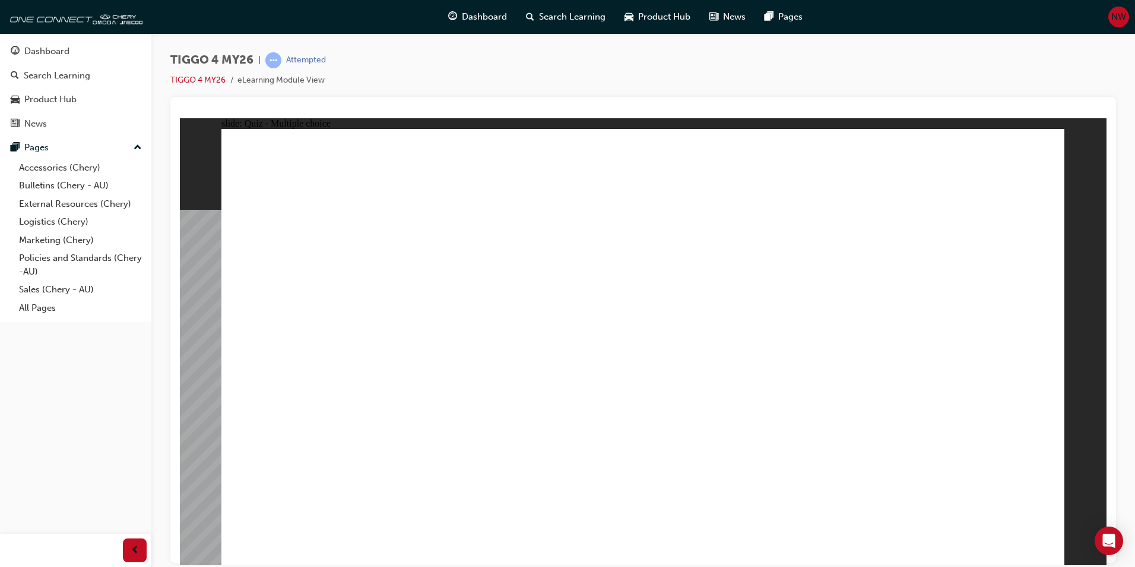
radio input "true"
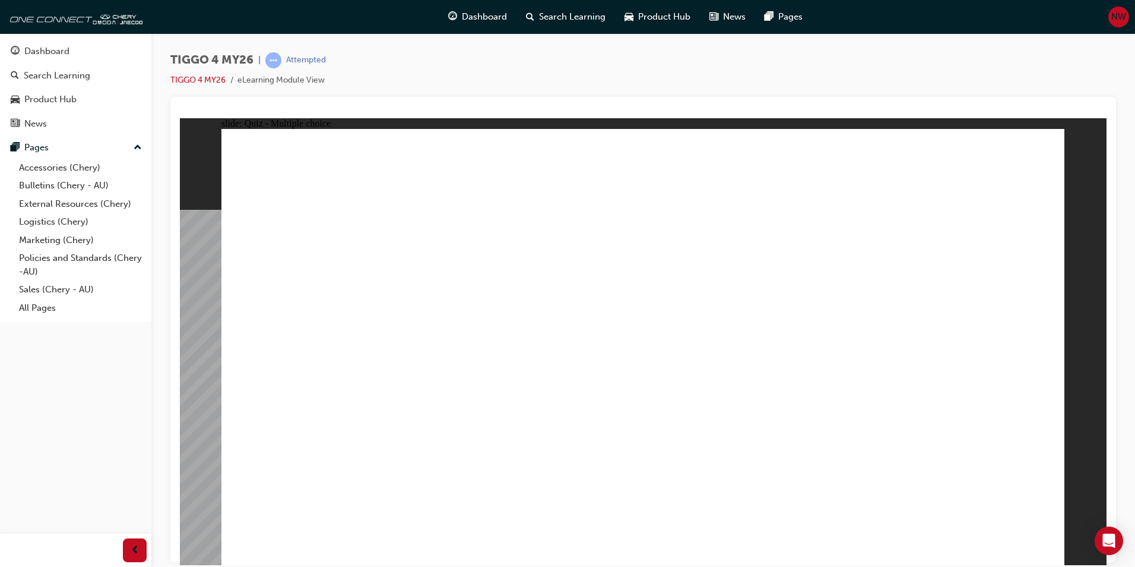
radio input "true"
drag, startPoint x: 366, startPoint y: 287, endPoint x: 670, endPoint y: 423, distance: 333.1
drag, startPoint x: 676, startPoint y: 320, endPoint x: 778, endPoint y: 404, distance: 132.0
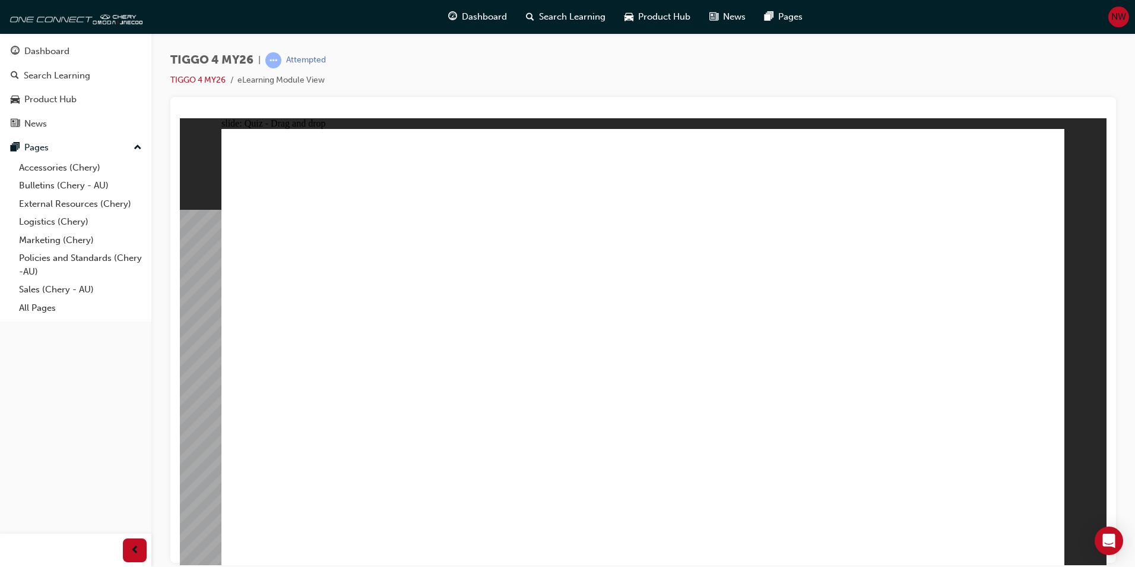
drag, startPoint x: 796, startPoint y: 283, endPoint x: 441, endPoint y: 379, distance: 368.3
drag, startPoint x: 789, startPoint y: 274, endPoint x: 302, endPoint y: 433, distance: 512.3
drag, startPoint x: 460, startPoint y: 295, endPoint x: 764, endPoint y: 340, distance: 307.5
drag, startPoint x: 966, startPoint y: 285, endPoint x: 969, endPoint y: 444, distance: 158.6
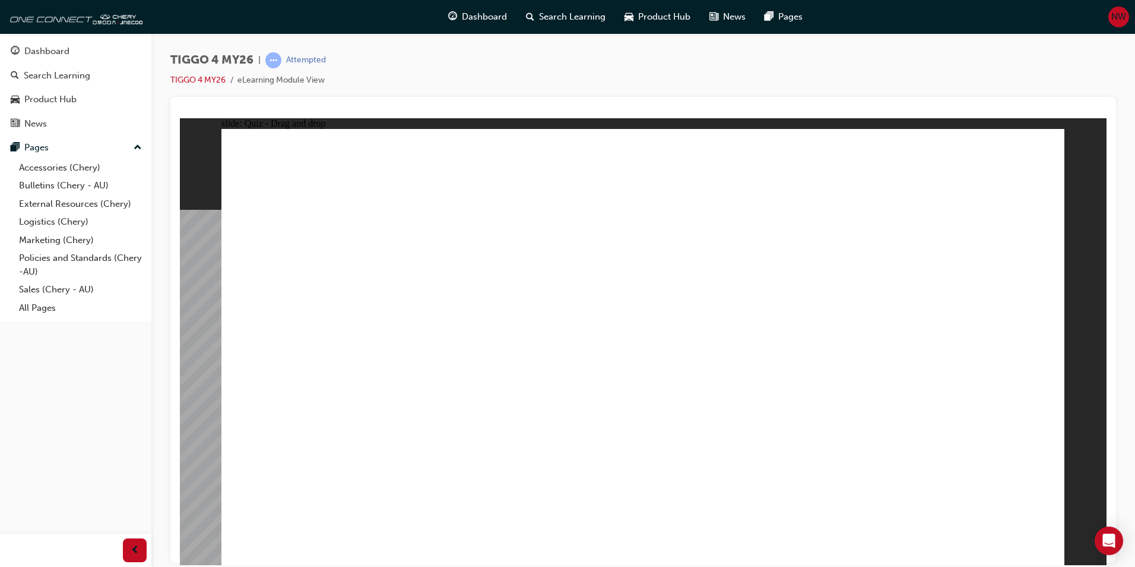
radio input "true"
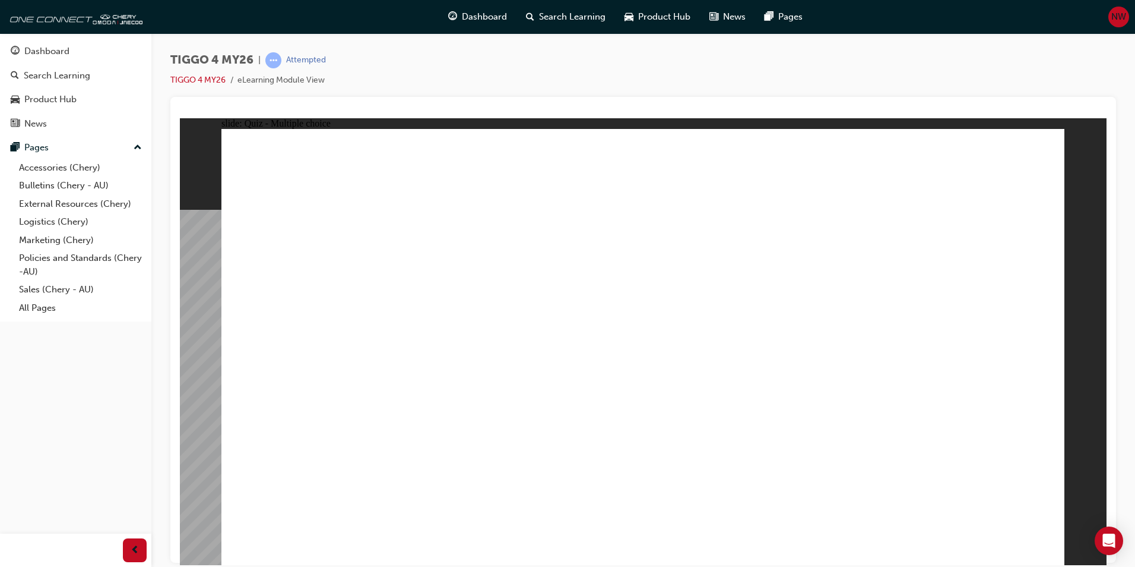
radio input "true"
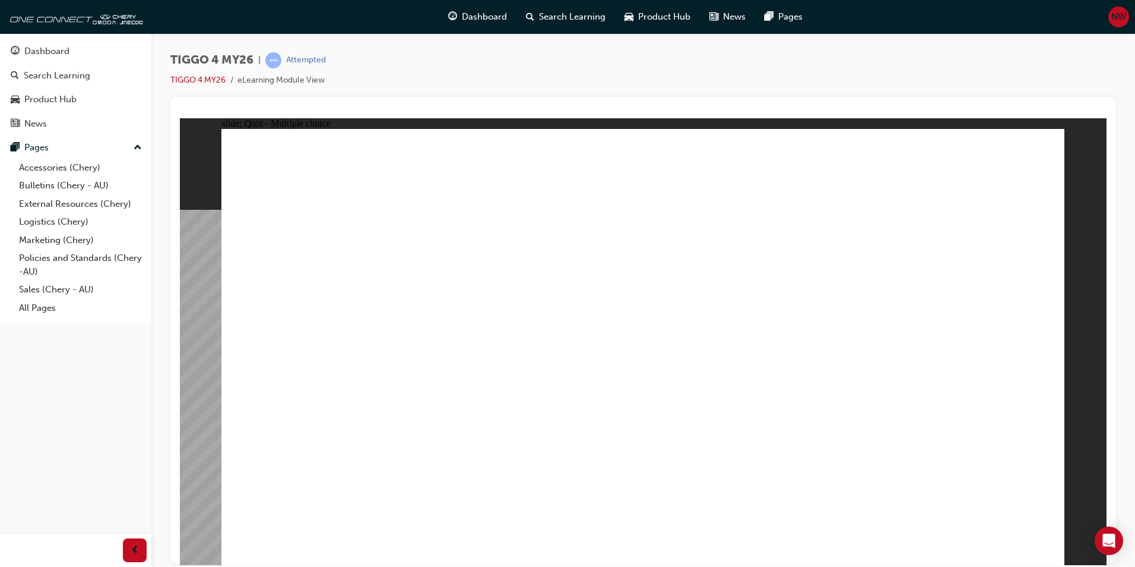
drag, startPoint x: 402, startPoint y: 318, endPoint x: 707, endPoint y: 306, distance: 305.5
drag, startPoint x: 499, startPoint y: 346, endPoint x: 946, endPoint y: 251, distance: 456.7
drag, startPoint x: 521, startPoint y: 309, endPoint x: 702, endPoint y: 298, distance: 181.4
drag, startPoint x: 542, startPoint y: 401, endPoint x: 983, endPoint y: 284, distance: 456.5
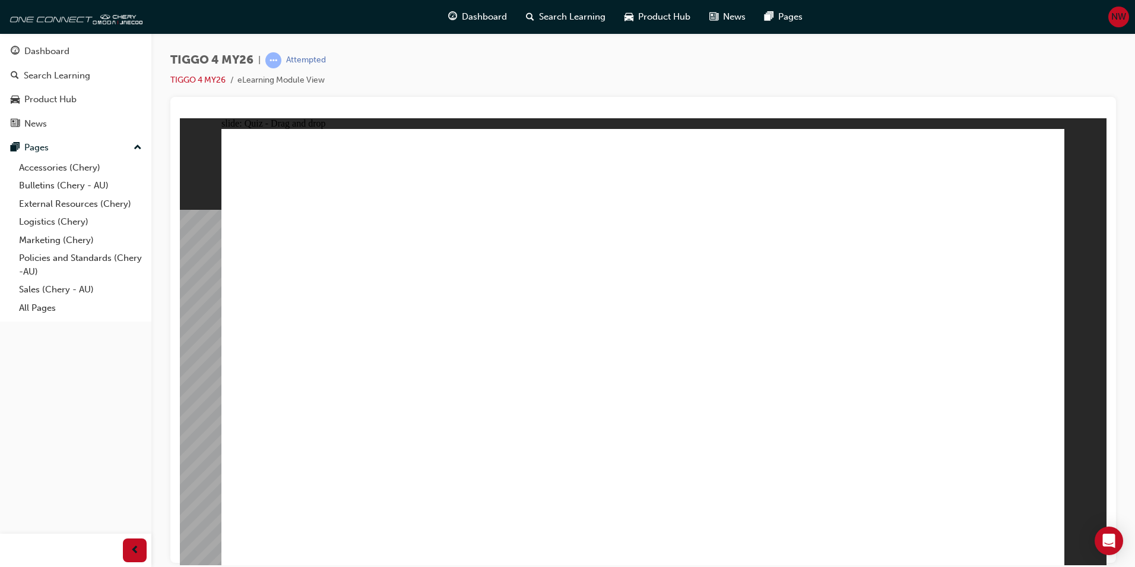
drag, startPoint x: 371, startPoint y: 363, endPoint x: 973, endPoint y: 319, distance: 603.7
drag, startPoint x: 368, startPoint y: 408, endPoint x: 926, endPoint y: 353, distance: 561.5
drag, startPoint x: 351, startPoint y: 444, endPoint x: 920, endPoint y: 371, distance: 573.6
drag, startPoint x: 838, startPoint y: 336, endPoint x: 671, endPoint y: 332, distance: 167.5
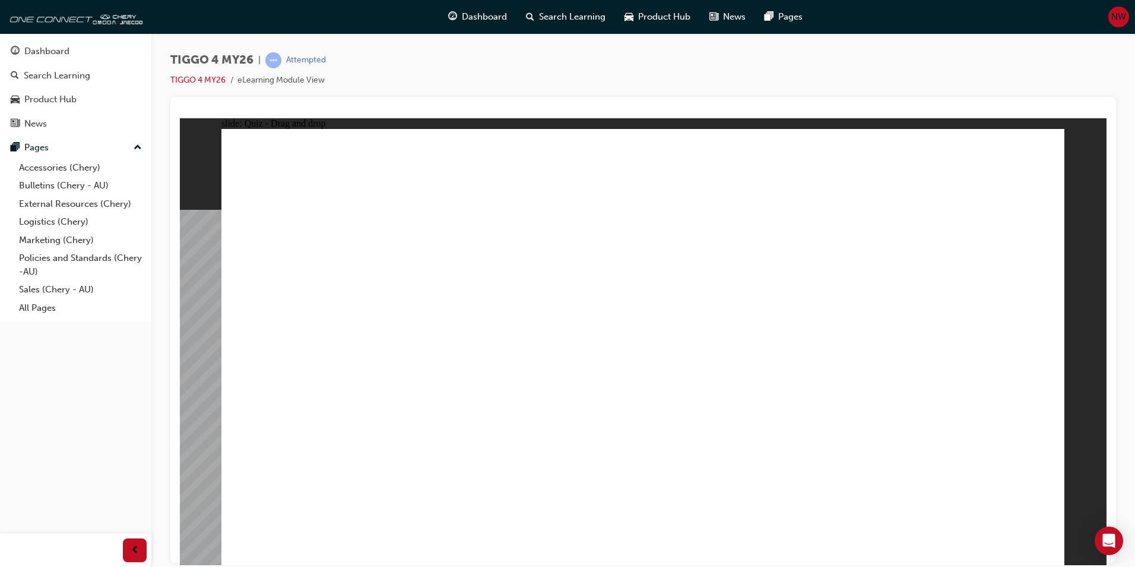
drag, startPoint x: 827, startPoint y: 308, endPoint x: 855, endPoint y: 299, distance: 28.7
radio input "false"
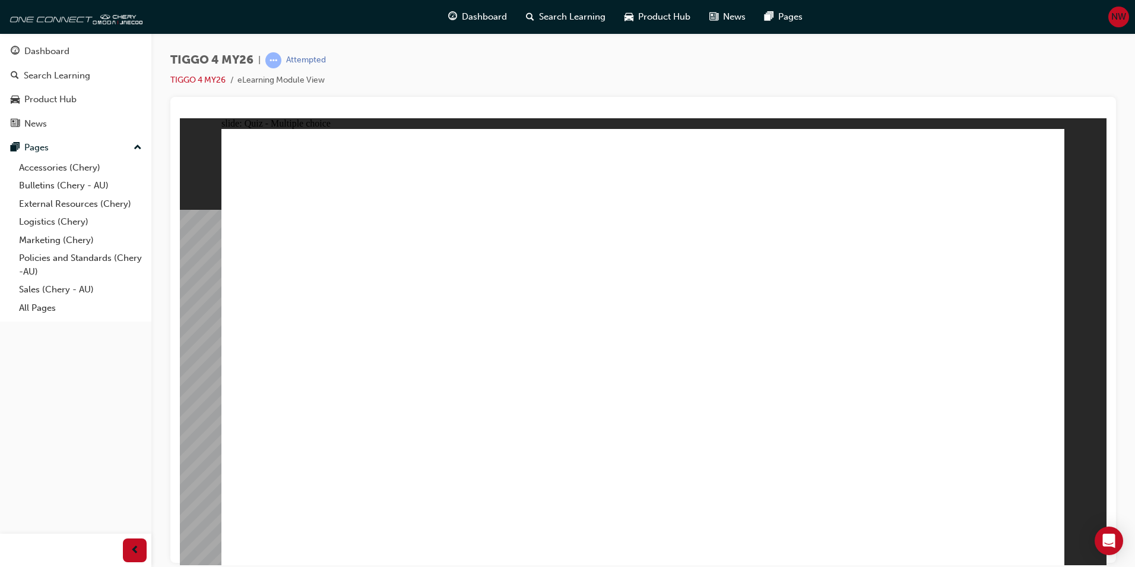
radio input "true"
